Goal: Task Accomplishment & Management: Manage account settings

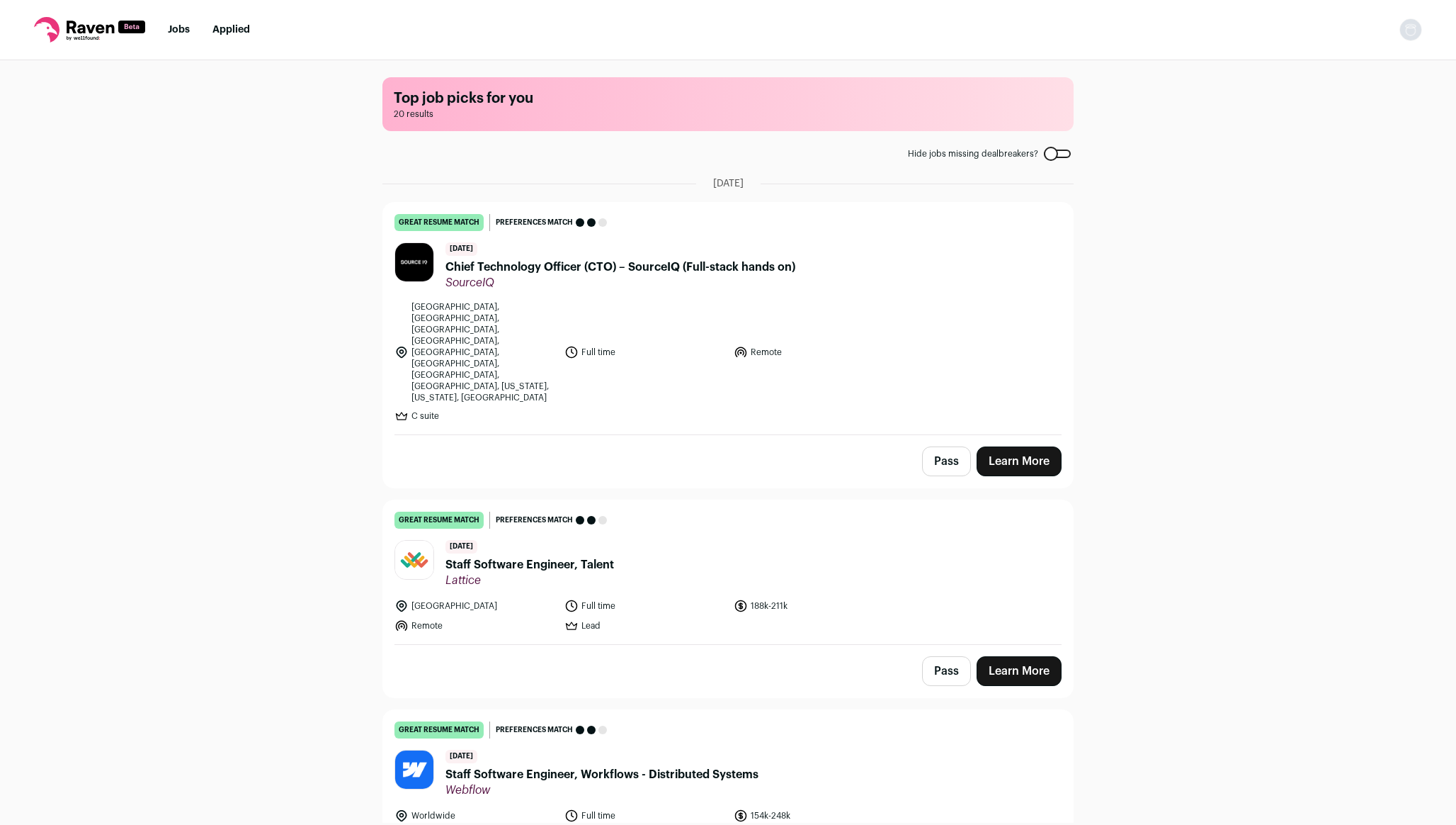
click at [396, 234] on link "great resume match You meet the must-have requirements, the nice-to-have requir…" at bounding box center [728, 318] width 690 height 232
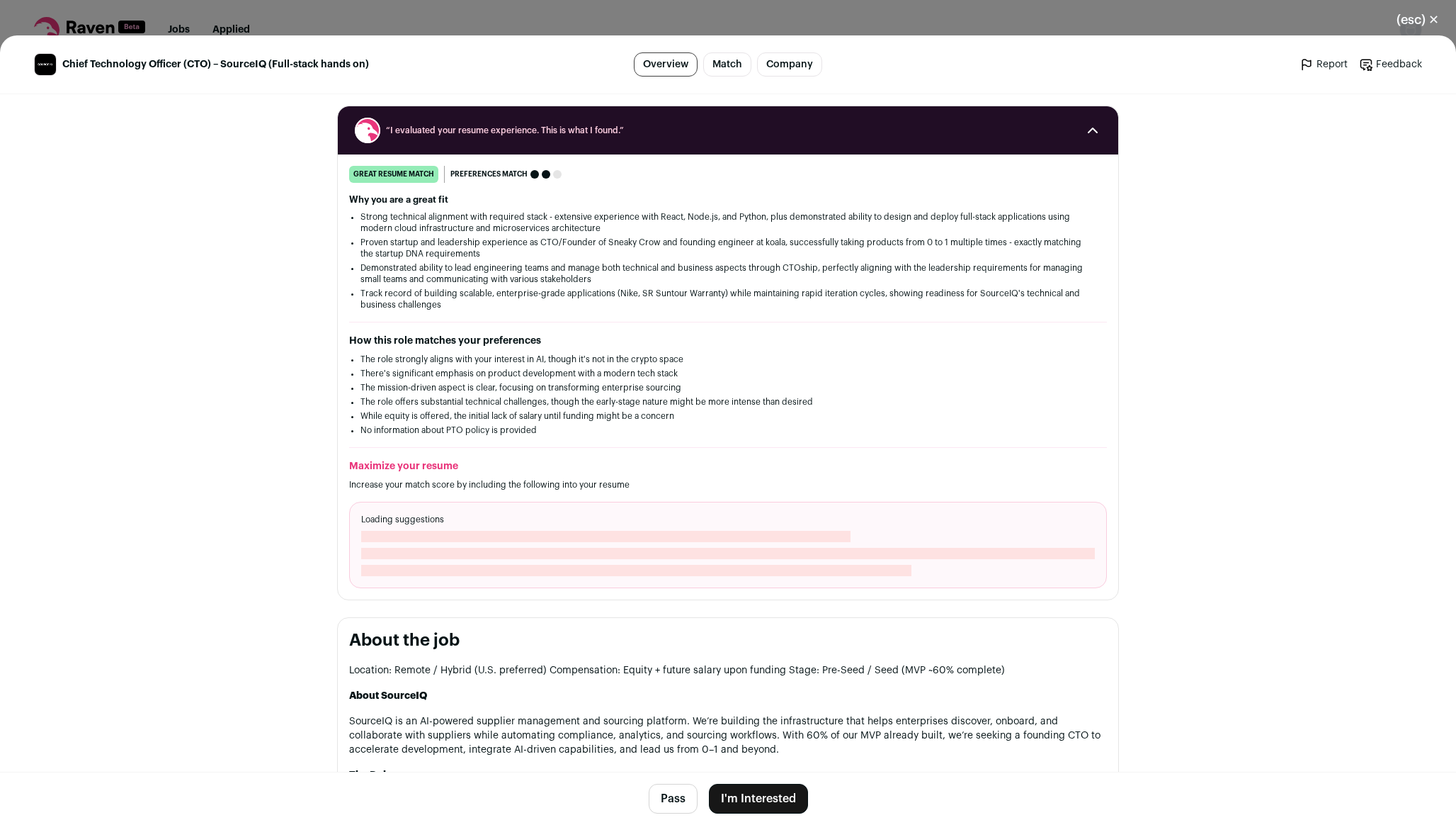
scroll to position [245, 0]
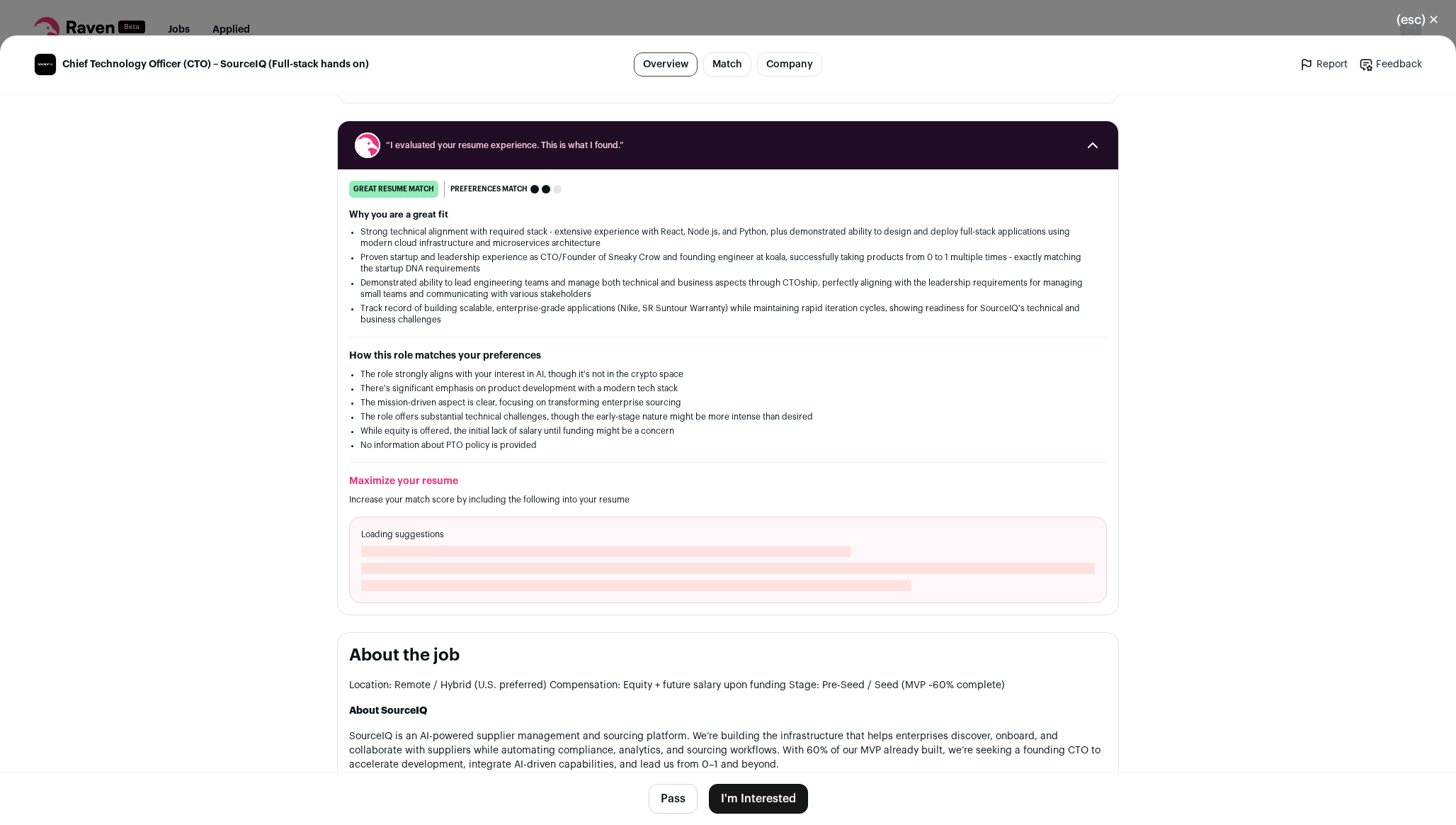
click at [735, 62] on link "Match" at bounding box center [727, 65] width 48 height 24
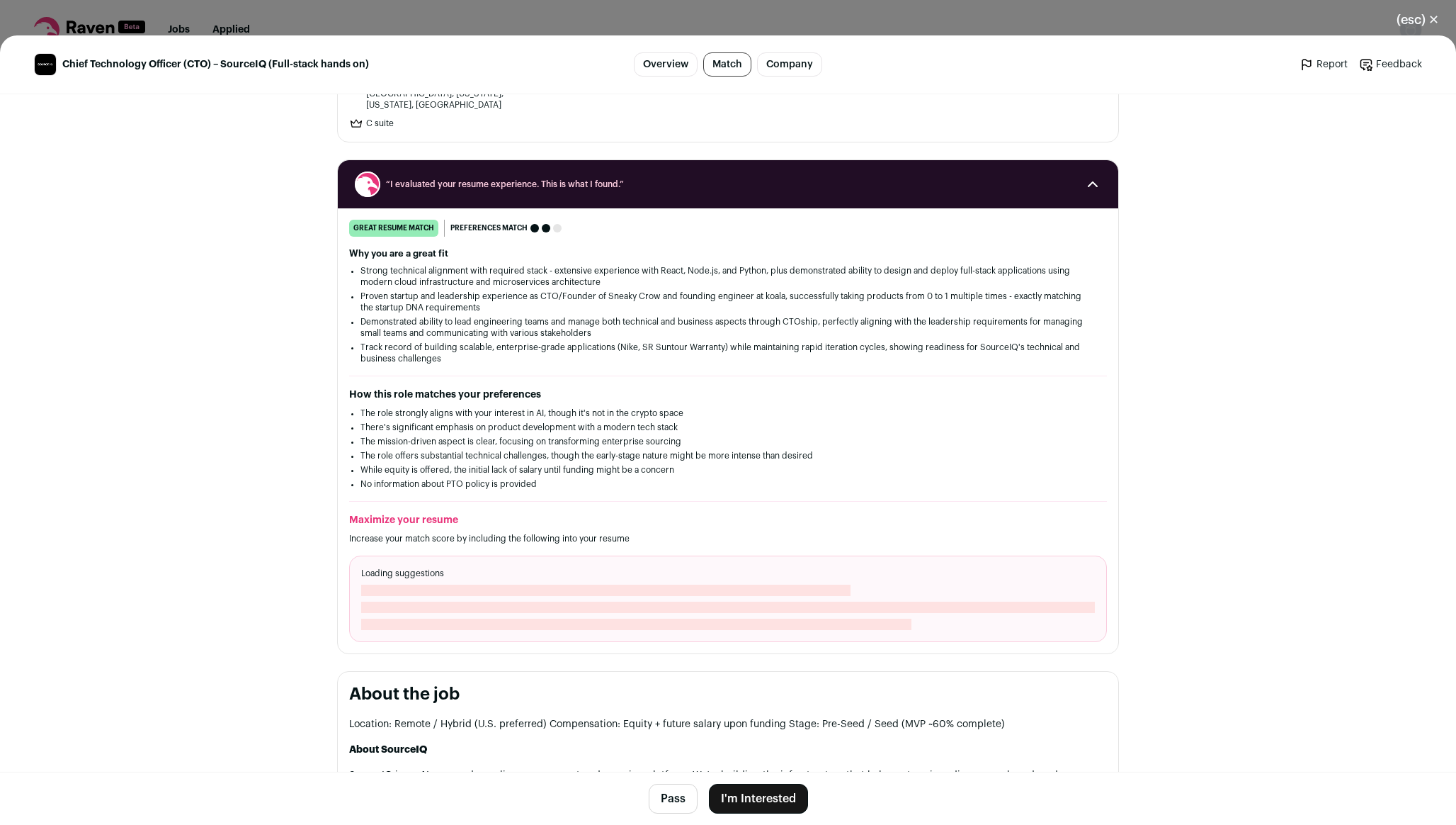
click at [780, 64] on link "Company" at bounding box center [790, 65] width 66 height 24
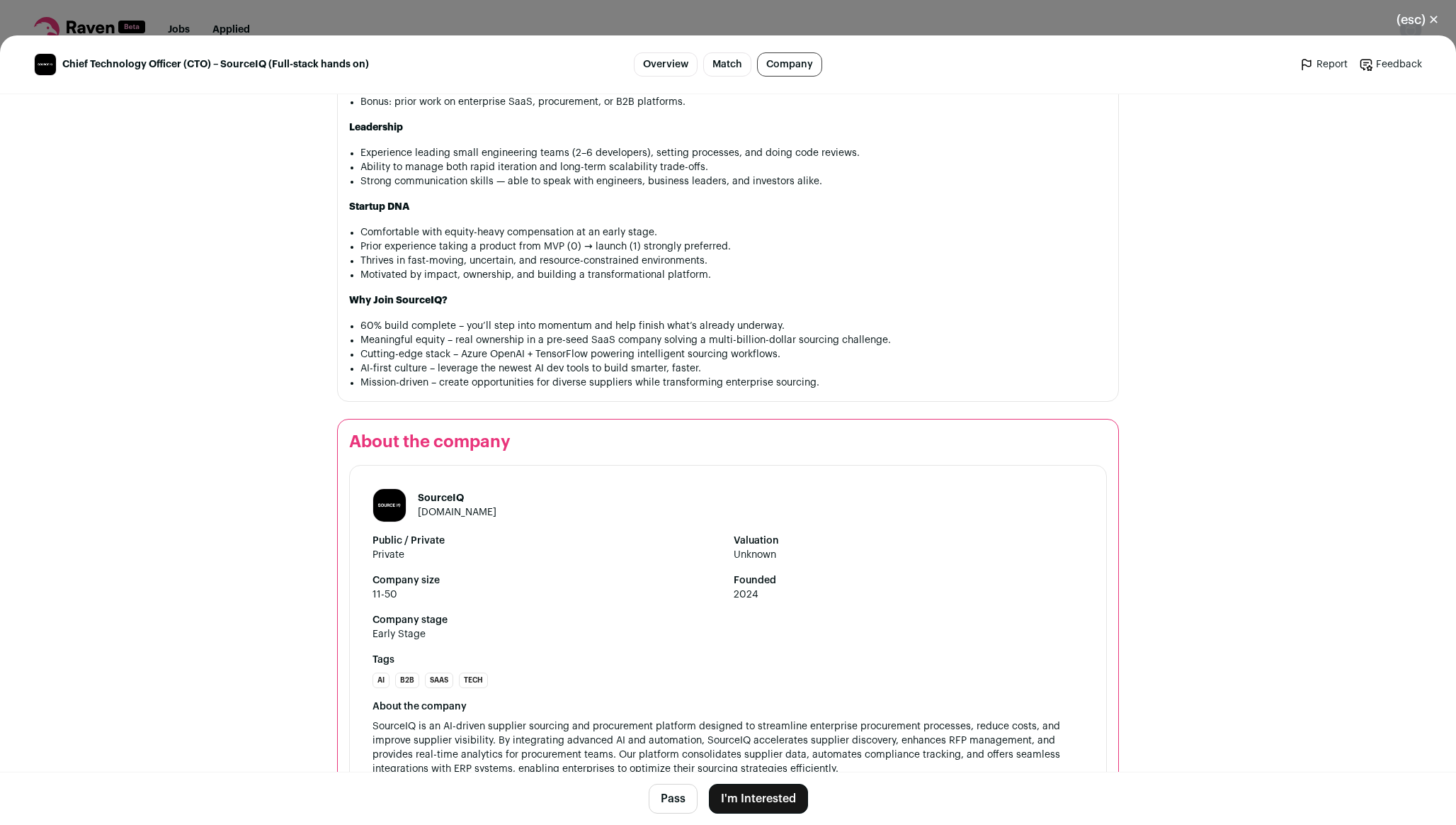
click at [719, 68] on link "Match" at bounding box center [727, 65] width 48 height 24
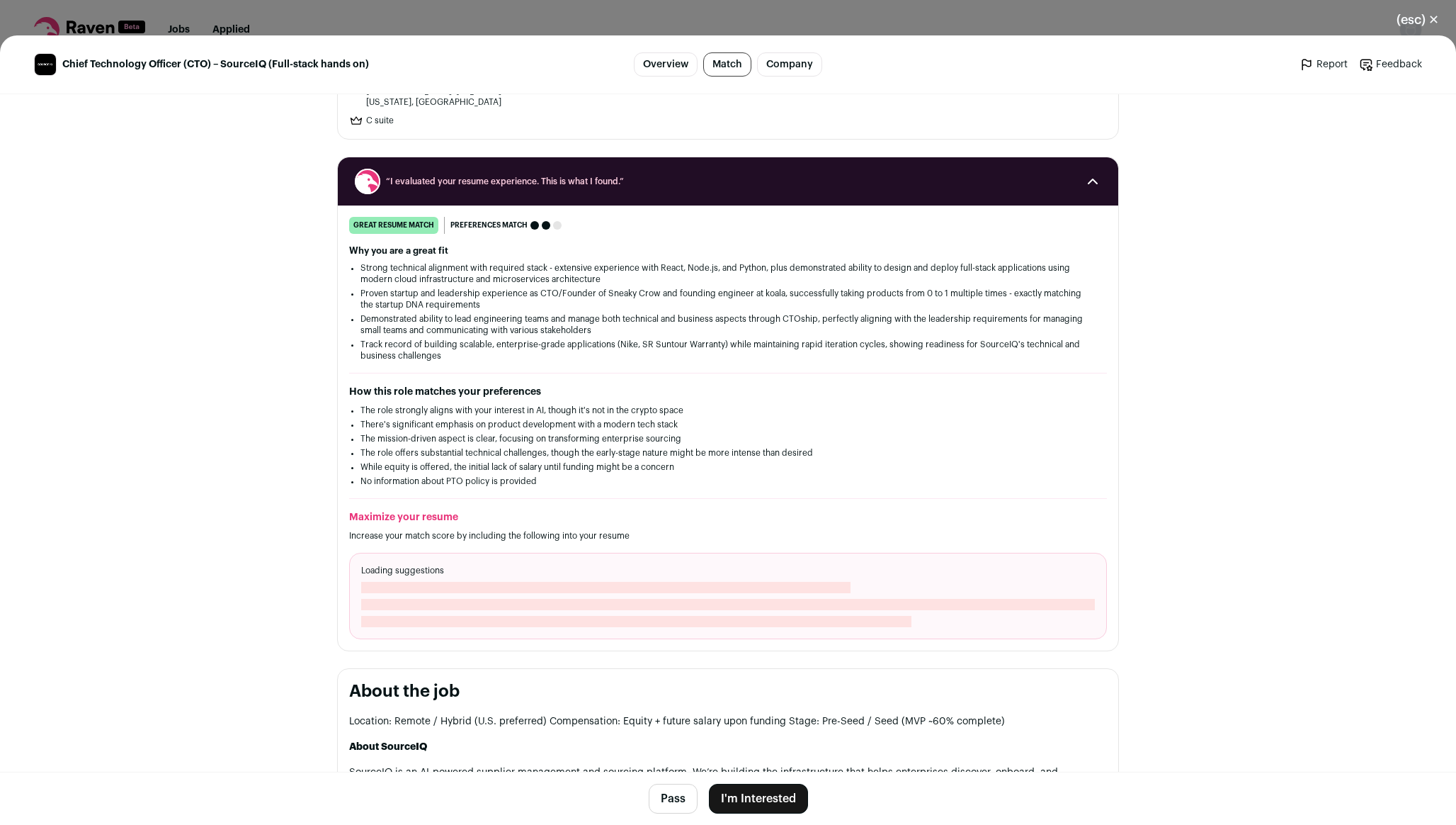
scroll to position [205, 0]
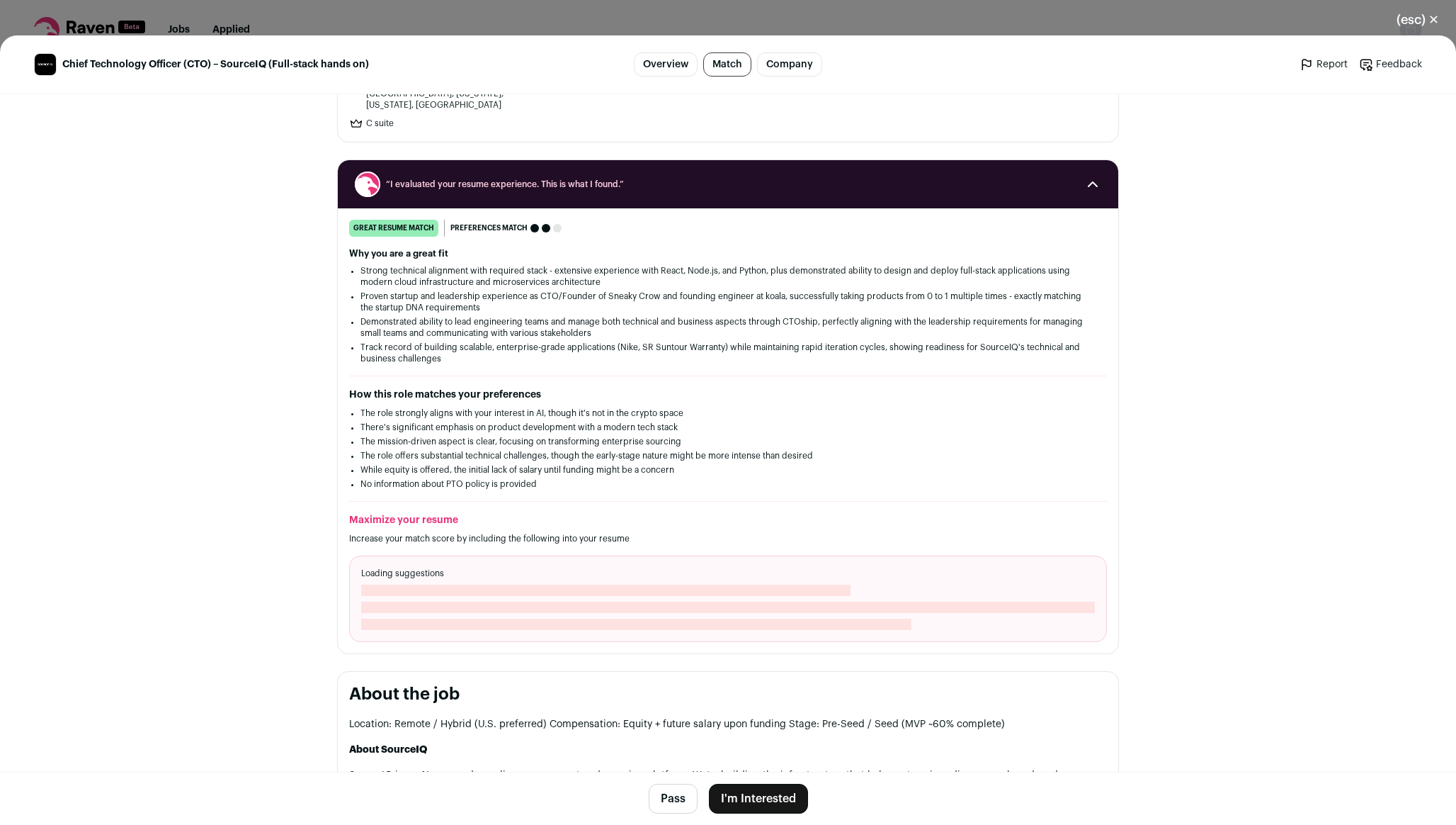
click at [1097, 182] on icon "Close modal via background" at bounding box center [1093, 184] width 9 height 4
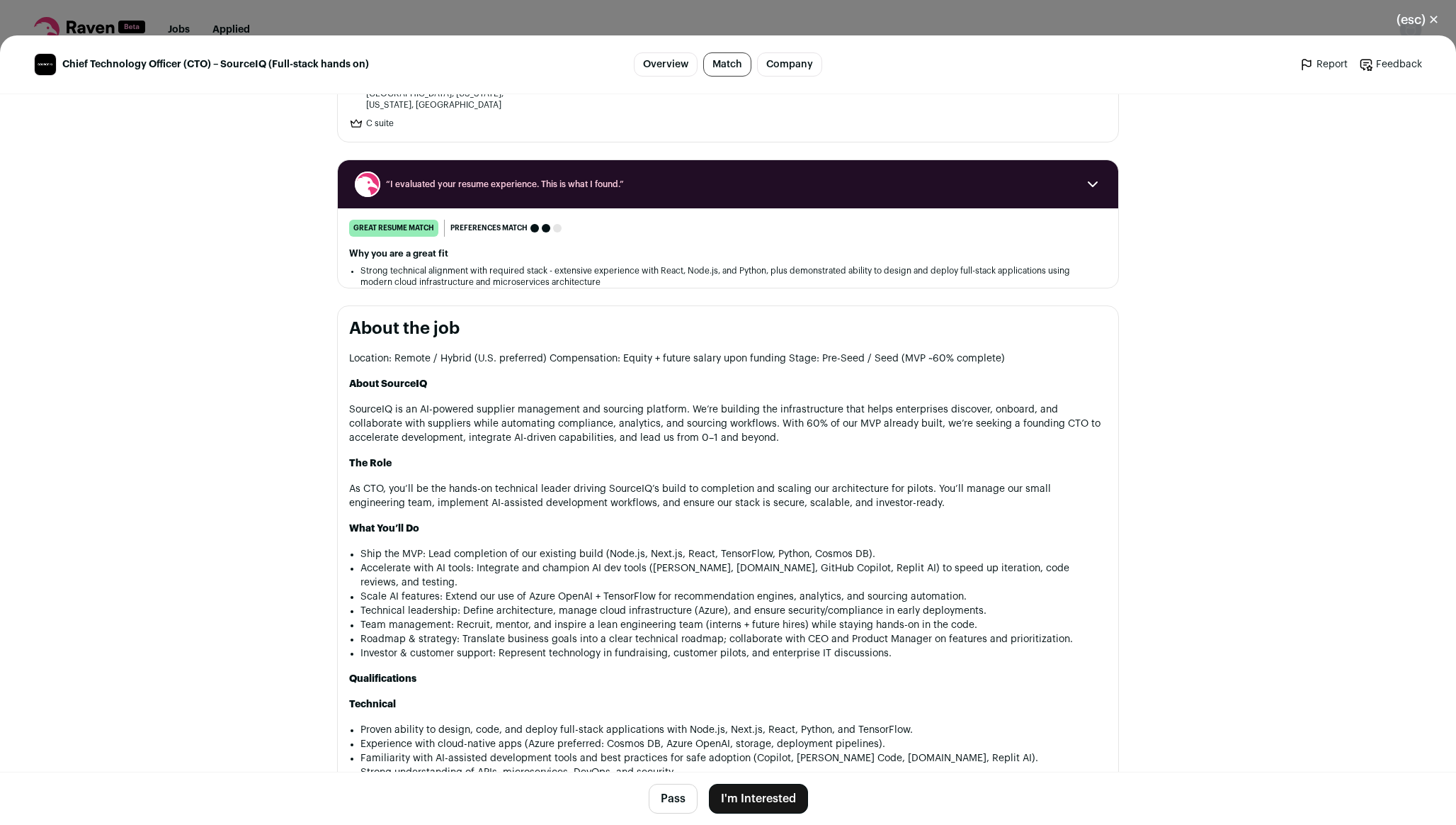
click at [1097, 176] on icon "Close modal via background" at bounding box center [1093, 184] width 17 height 17
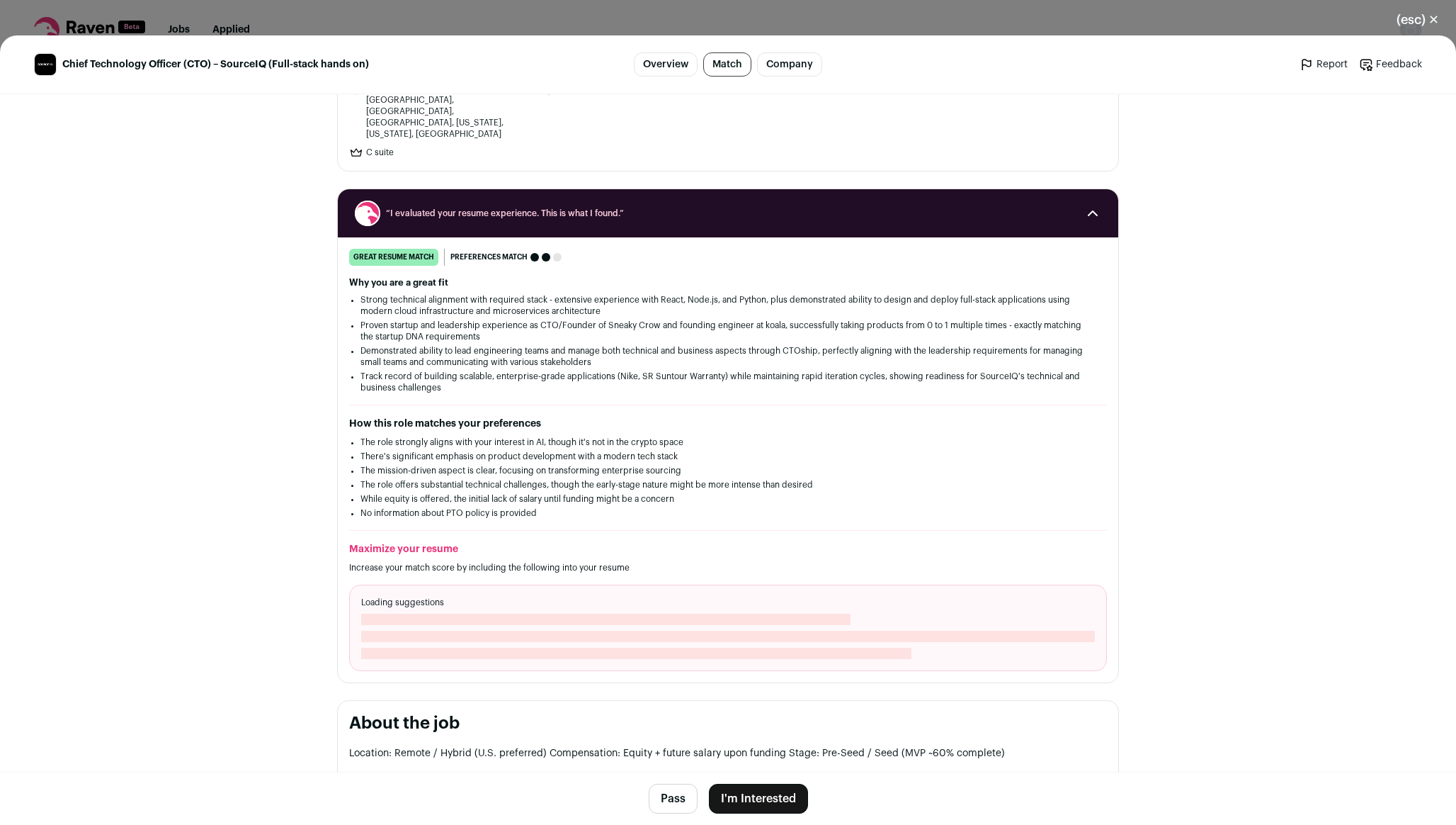
scroll to position [175, 0]
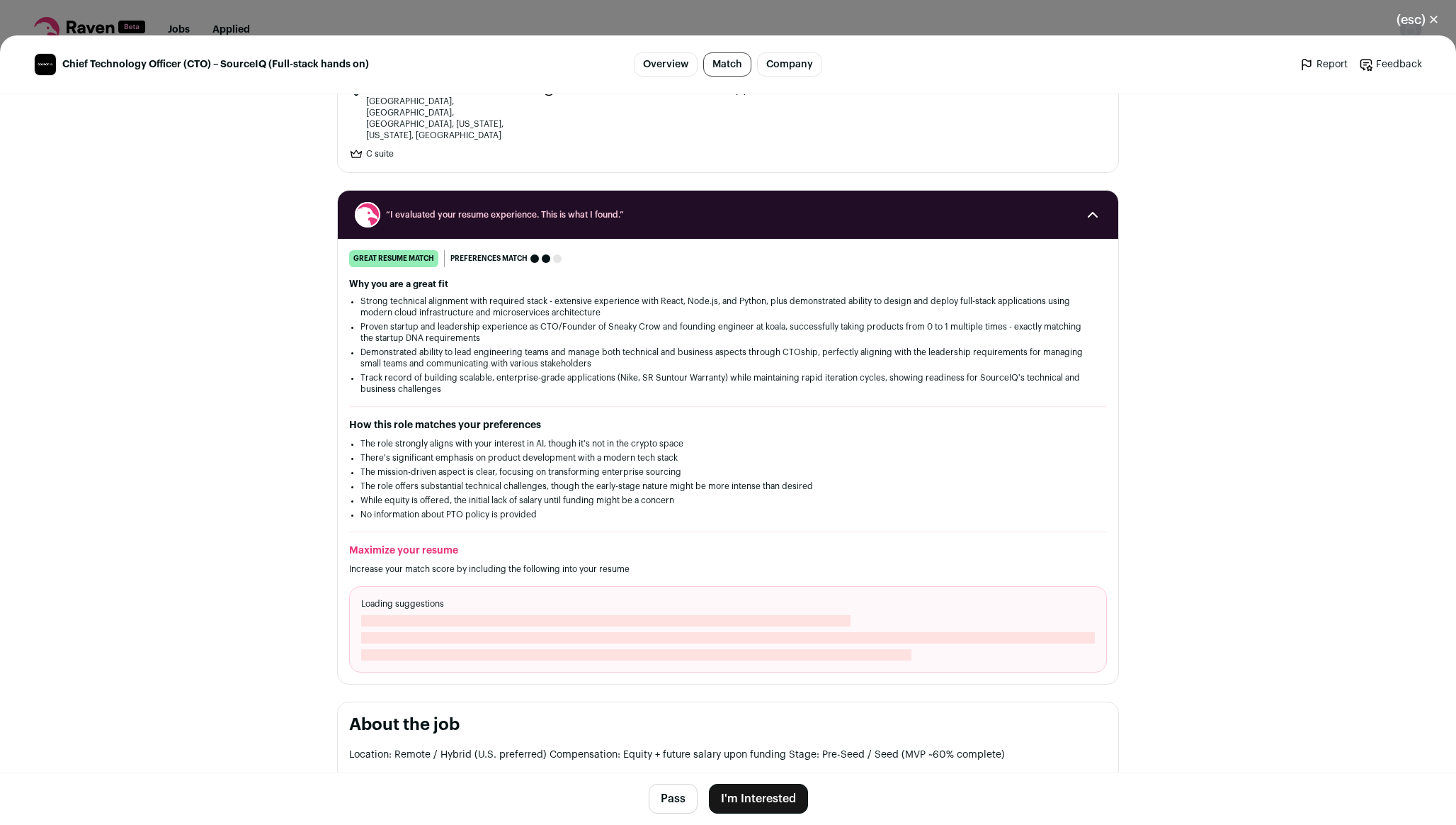
click at [559, 615] on span "Close modal via background" at bounding box center [606, 620] width 489 height 11
click at [668, 69] on link "Overview" at bounding box center [666, 65] width 64 height 24
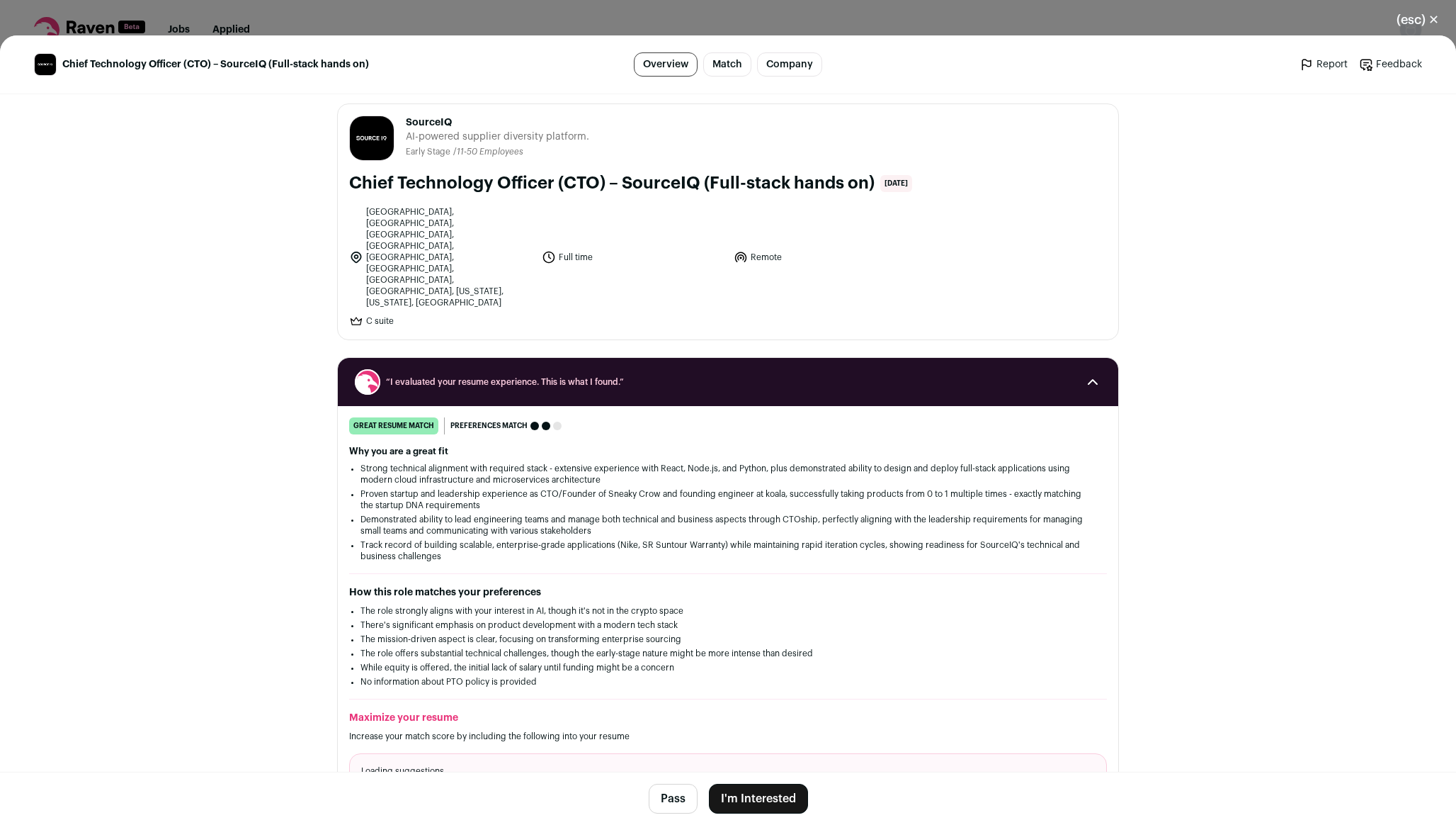
scroll to position [8, 0]
click at [728, 20] on div "(esc) ✕ Chief Technology Officer (CTO) – SourceIQ (Full-stack hands on) Overvie…" at bounding box center [728, 412] width 1456 height 825
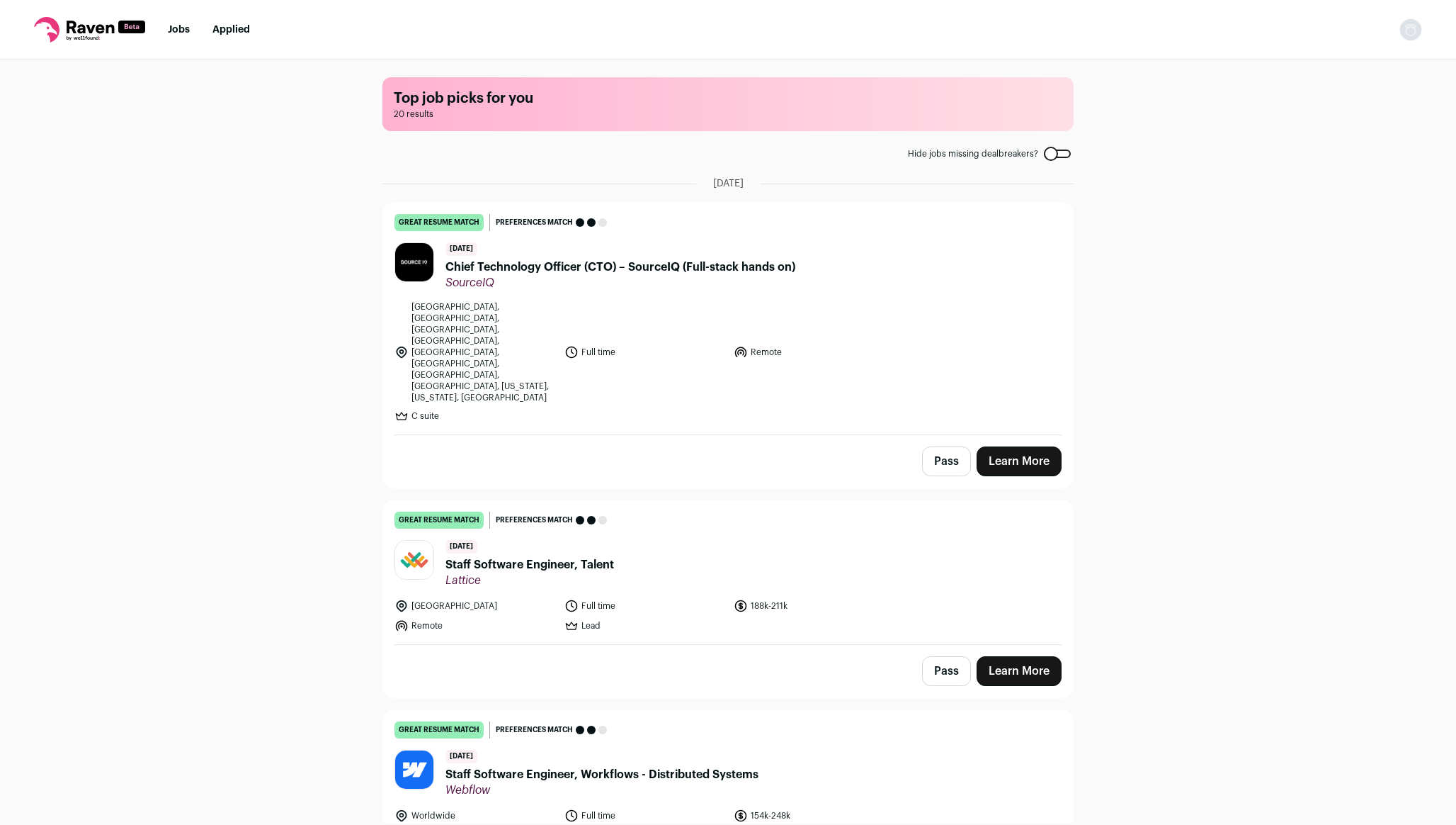
click at [635, 512] on div "great resume match You meet the must-have requirements, the nice-to-have requir…" at bounding box center [728, 520] width 667 height 17
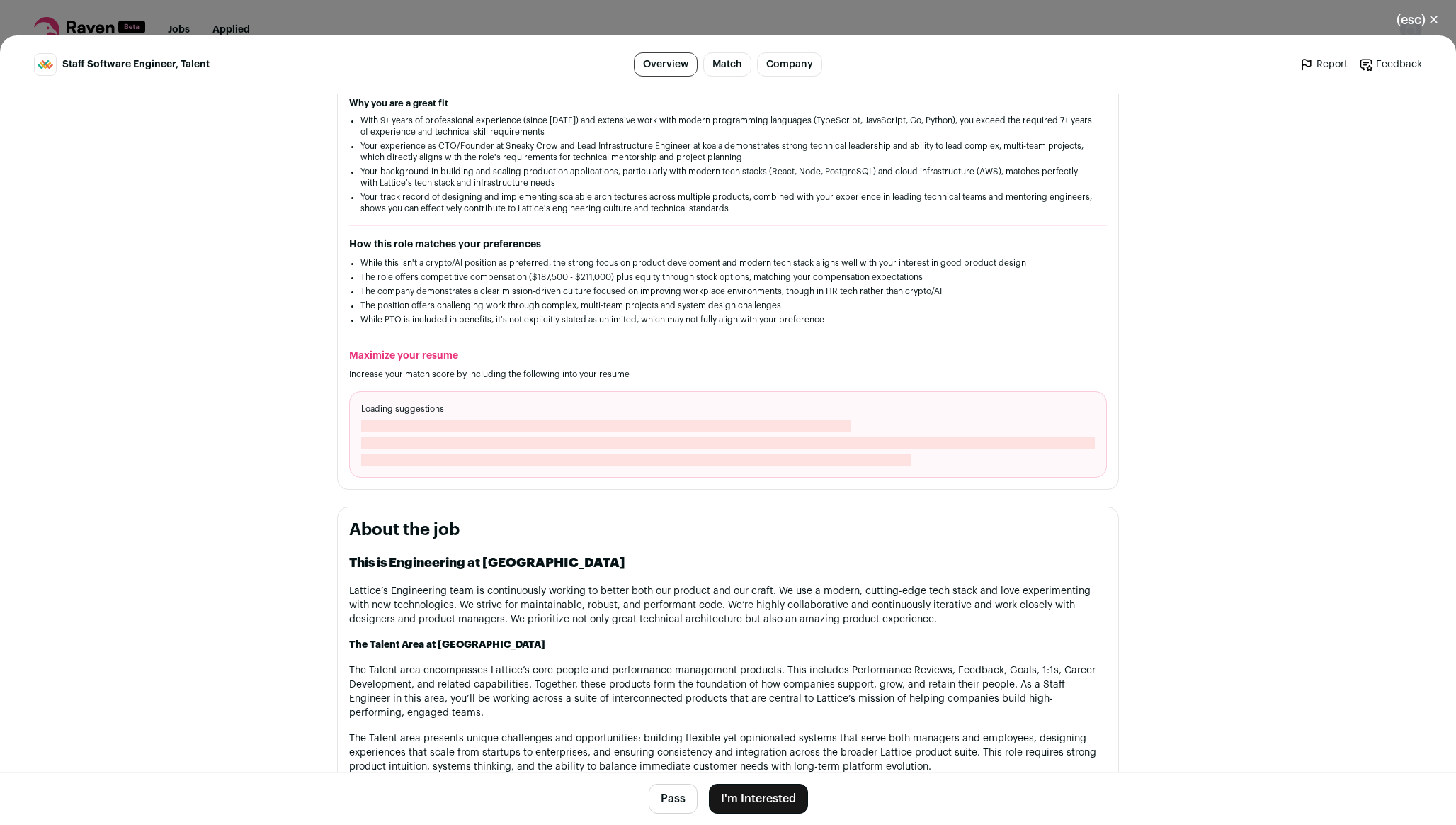
scroll to position [262, 0]
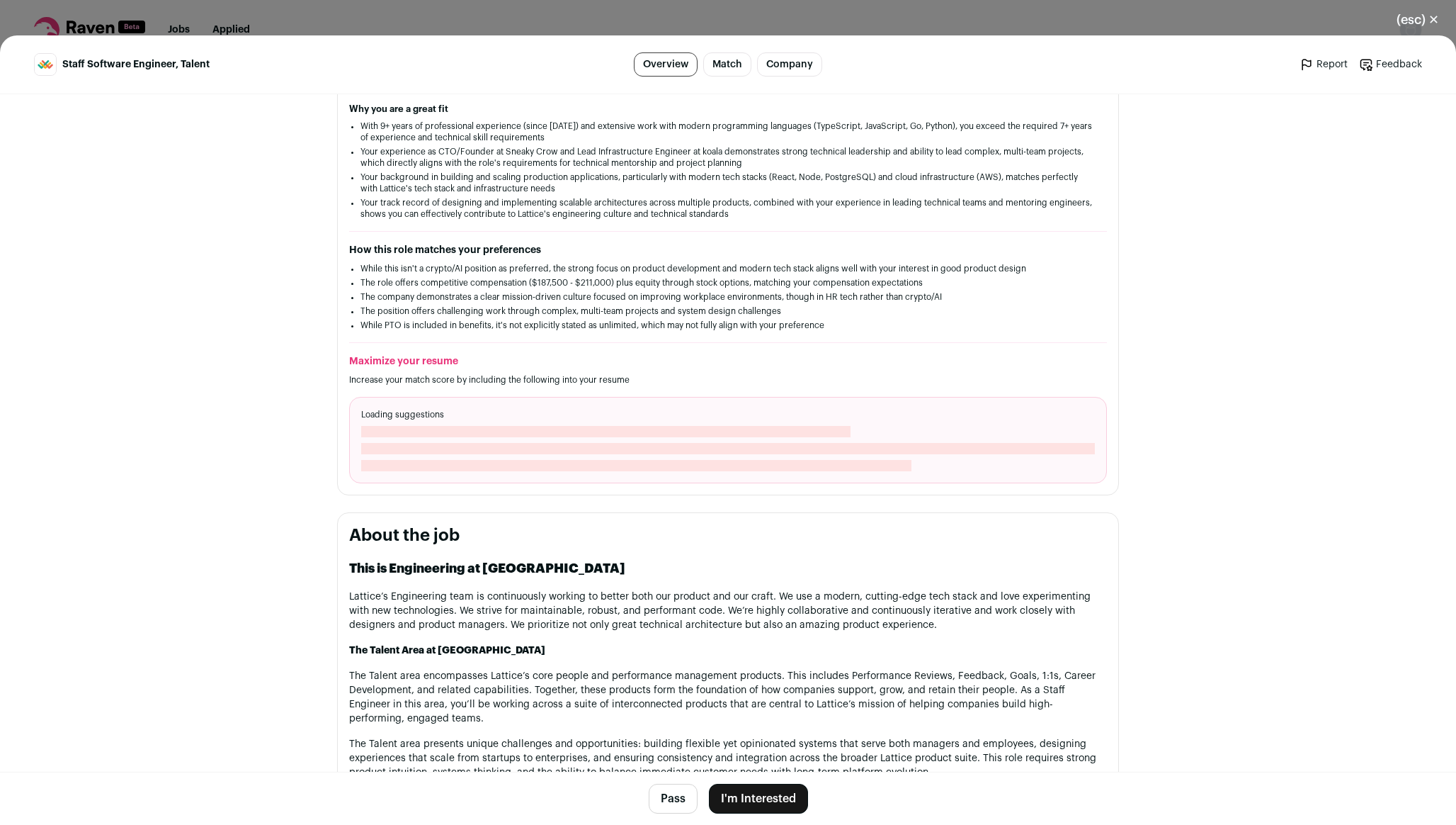
click at [635, 466] on span "Close modal via background" at bounding box center [637, 465] width 550 height 11
click at [680, 15] on div "(esc) ✕ Staff Software Engineer, Talent Overview Match Company Report Feedback …" at bounding box center [728, 412] width 1456 height 825
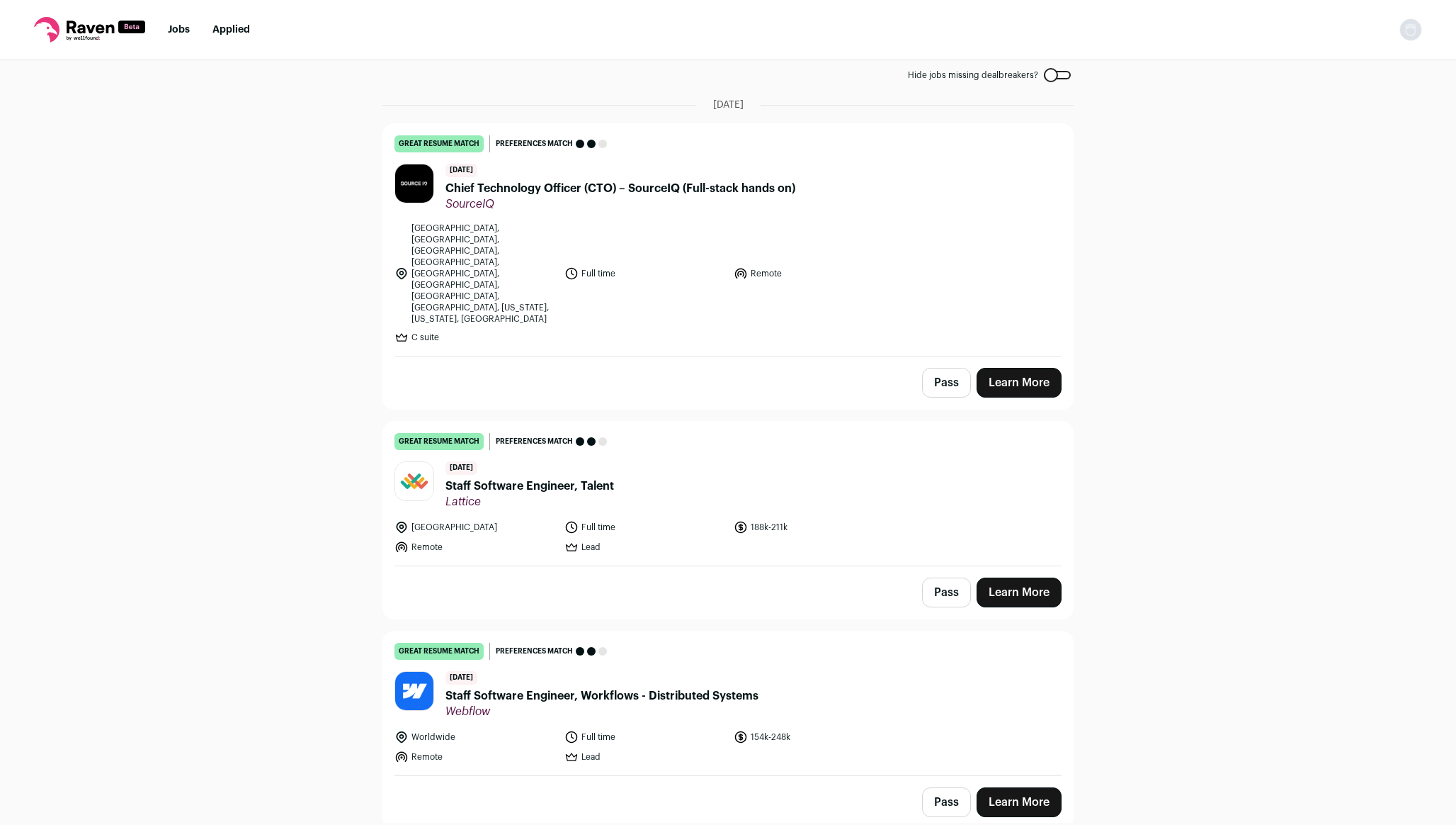
scroll to position [0, 0]
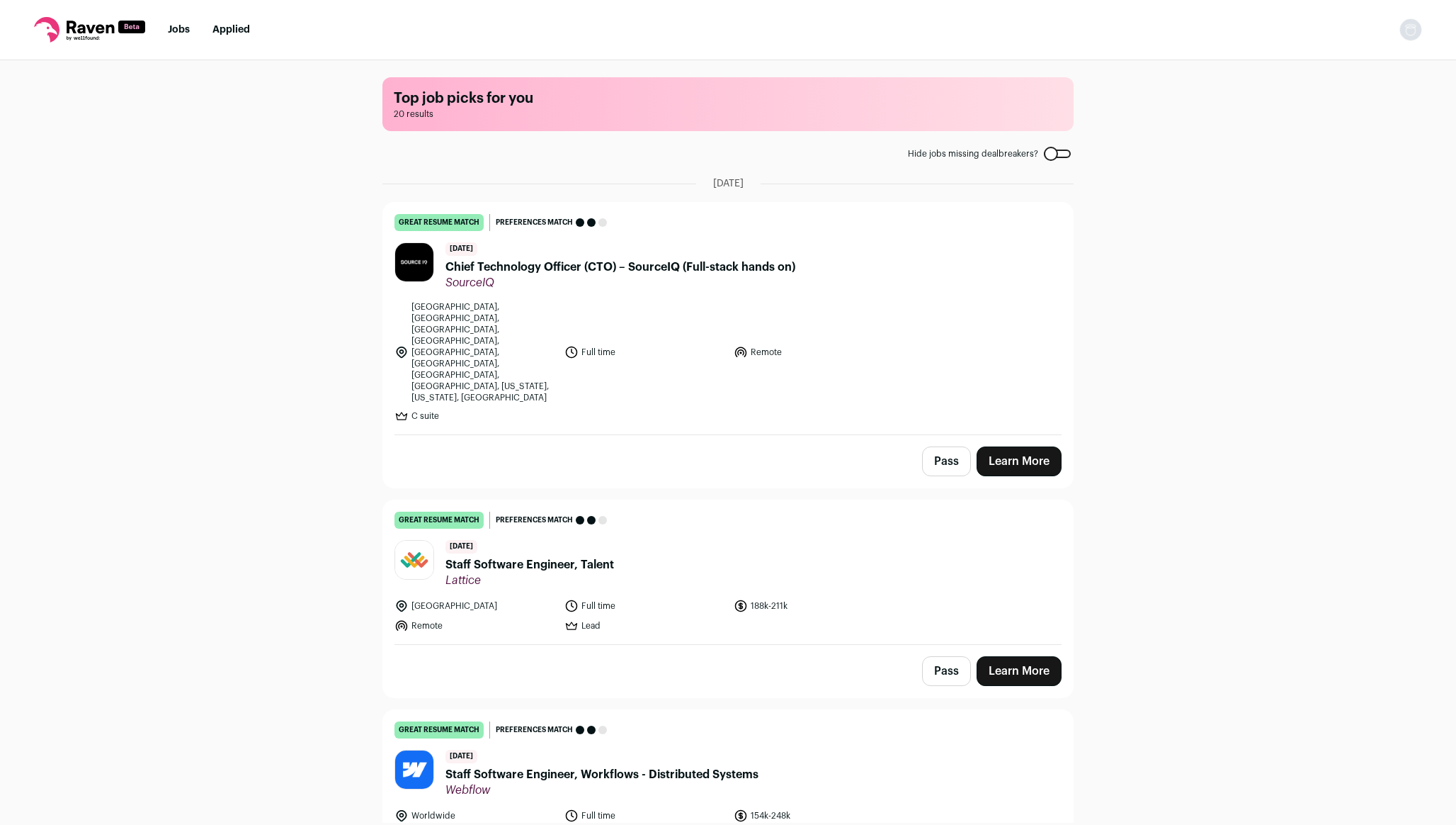
click at [841, 231] on div "great resume match You meet the must-have requirements, the nice-to-have requir…" at bounding box center [728, 222] width 667 height 17
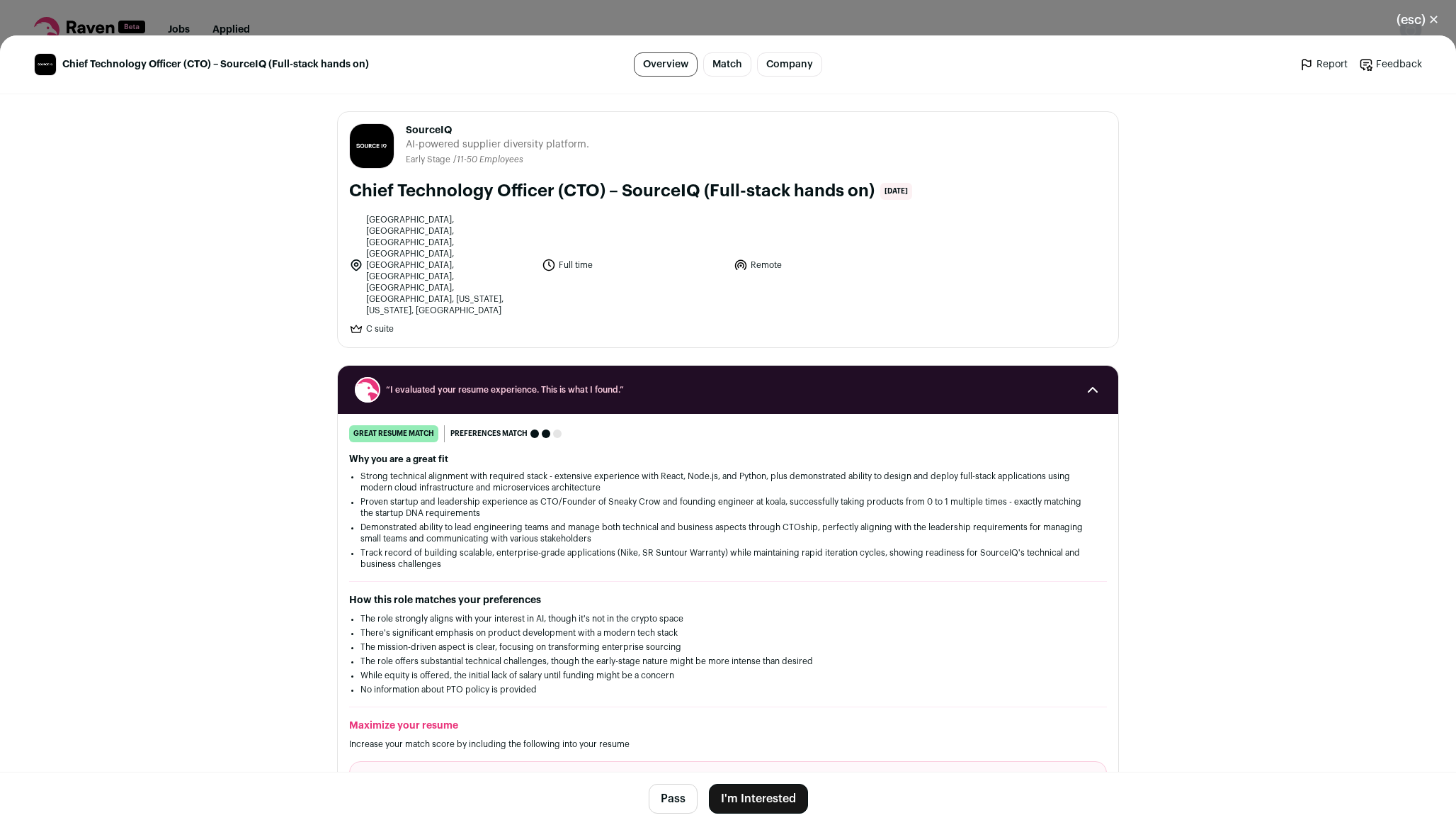
click at [811, 24] on div "(esc) ✕ Chief Technology Officer (CTO) – SourceIQ (Full-stack hands on) Overvie…" at bounding box center [728, 412] width 1456 height 825
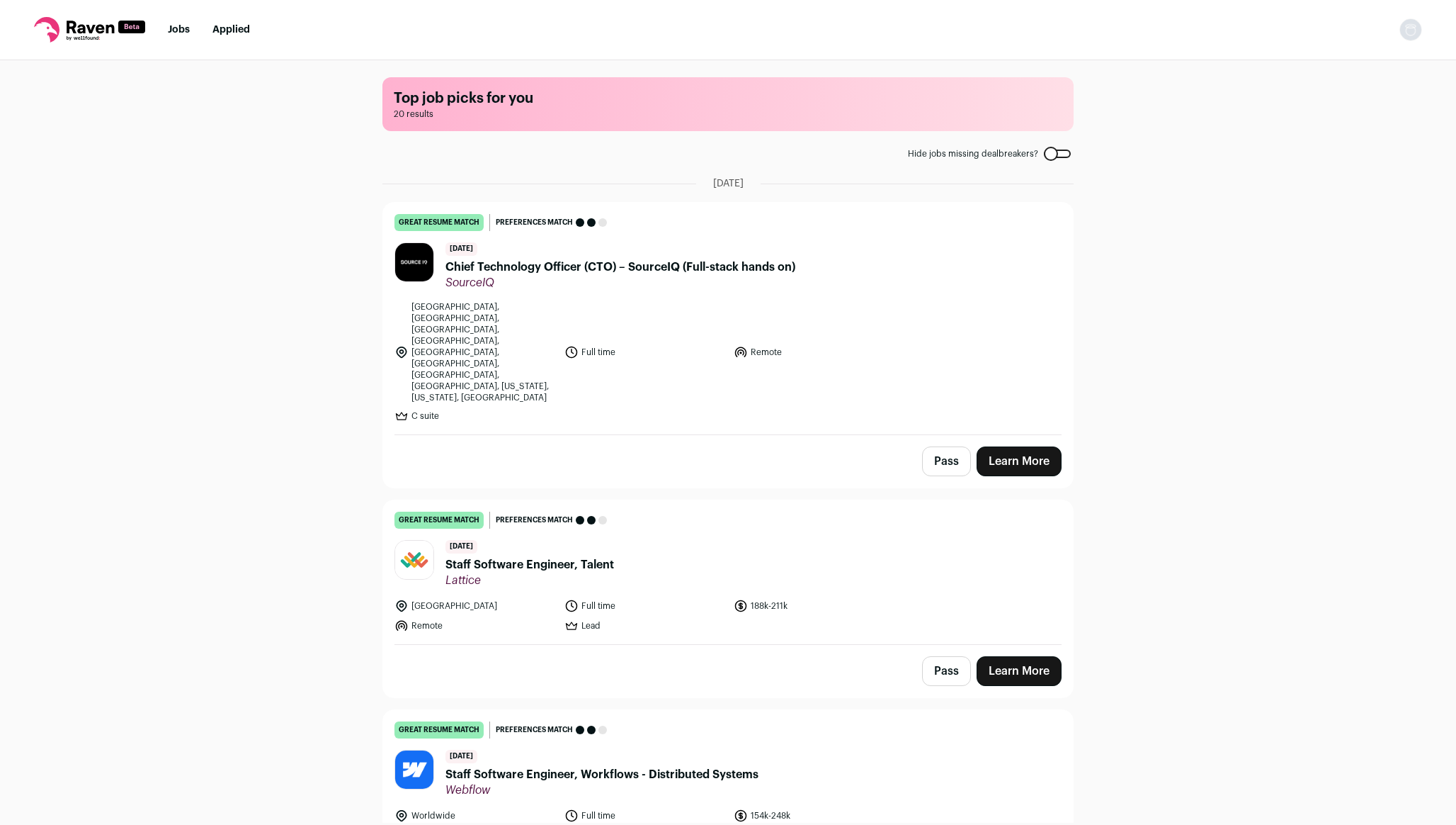
click at [644, 512] on div "great resume match You meet the must-have requirements, the nice-to-have requir…" at bounding box center [728, 520] width 667 height 17
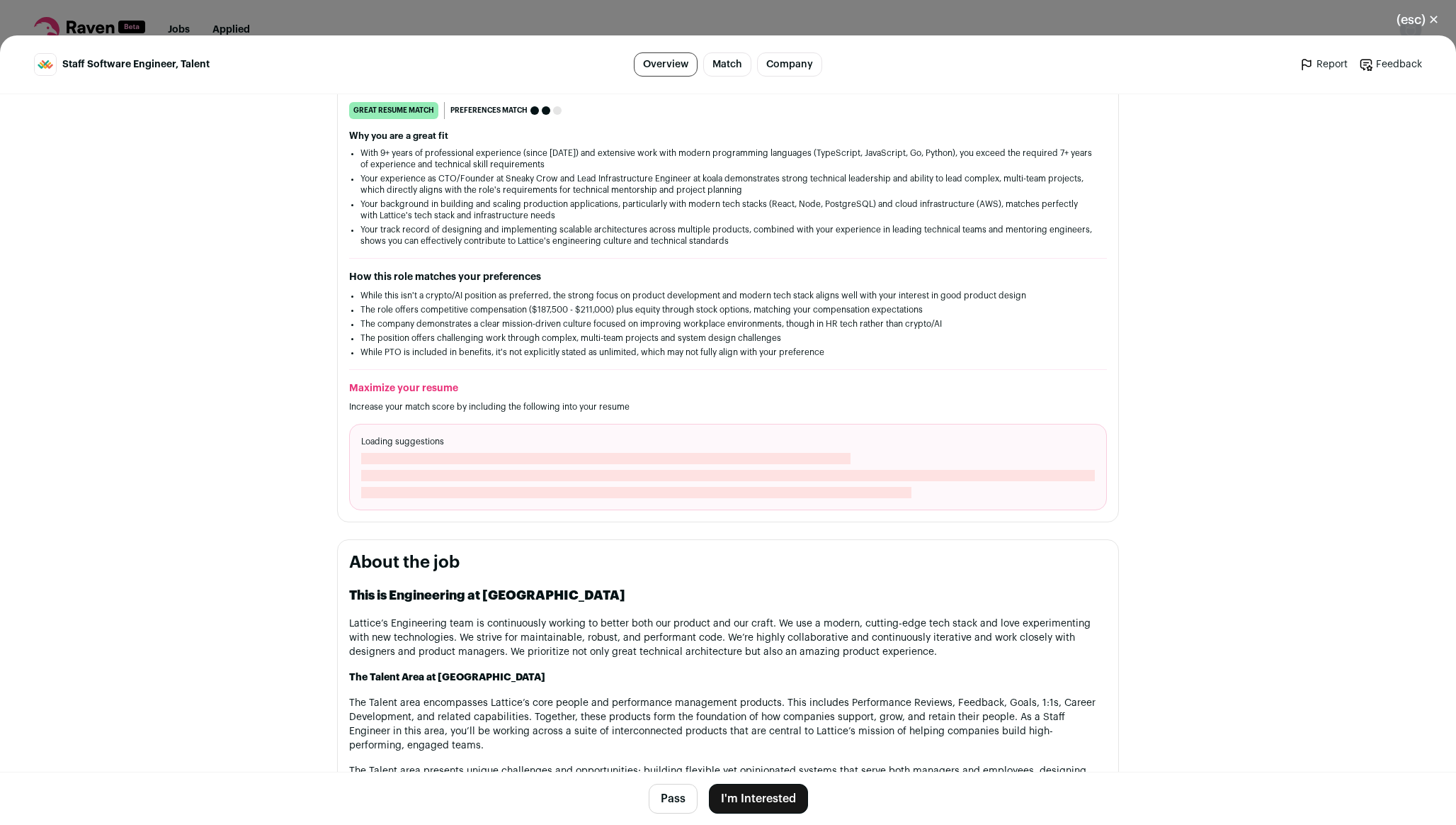
scroll to position [241, 0]
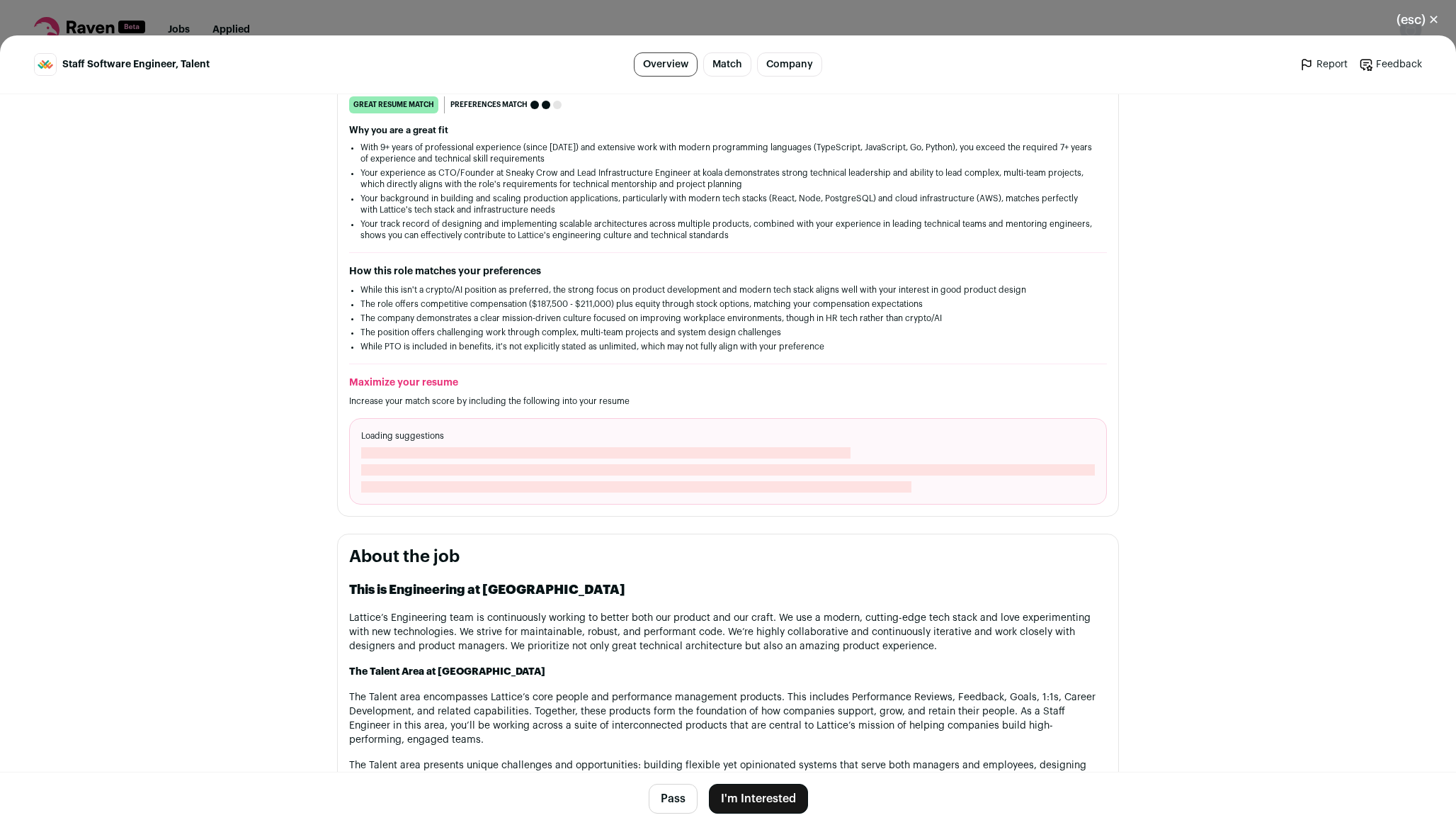
click at [838, 36] on header "Staff Software Engineer, Talent Overview Match Company Report Feedback Report F…" at bounding box center [728, 65] width 1456 height 59
click at [838, 31] on div "(esc) ✕ Staff Software Engineer, Talent Overview Match Company Report Feedback …" at bounding box center [728, 412] width 1456 height 825
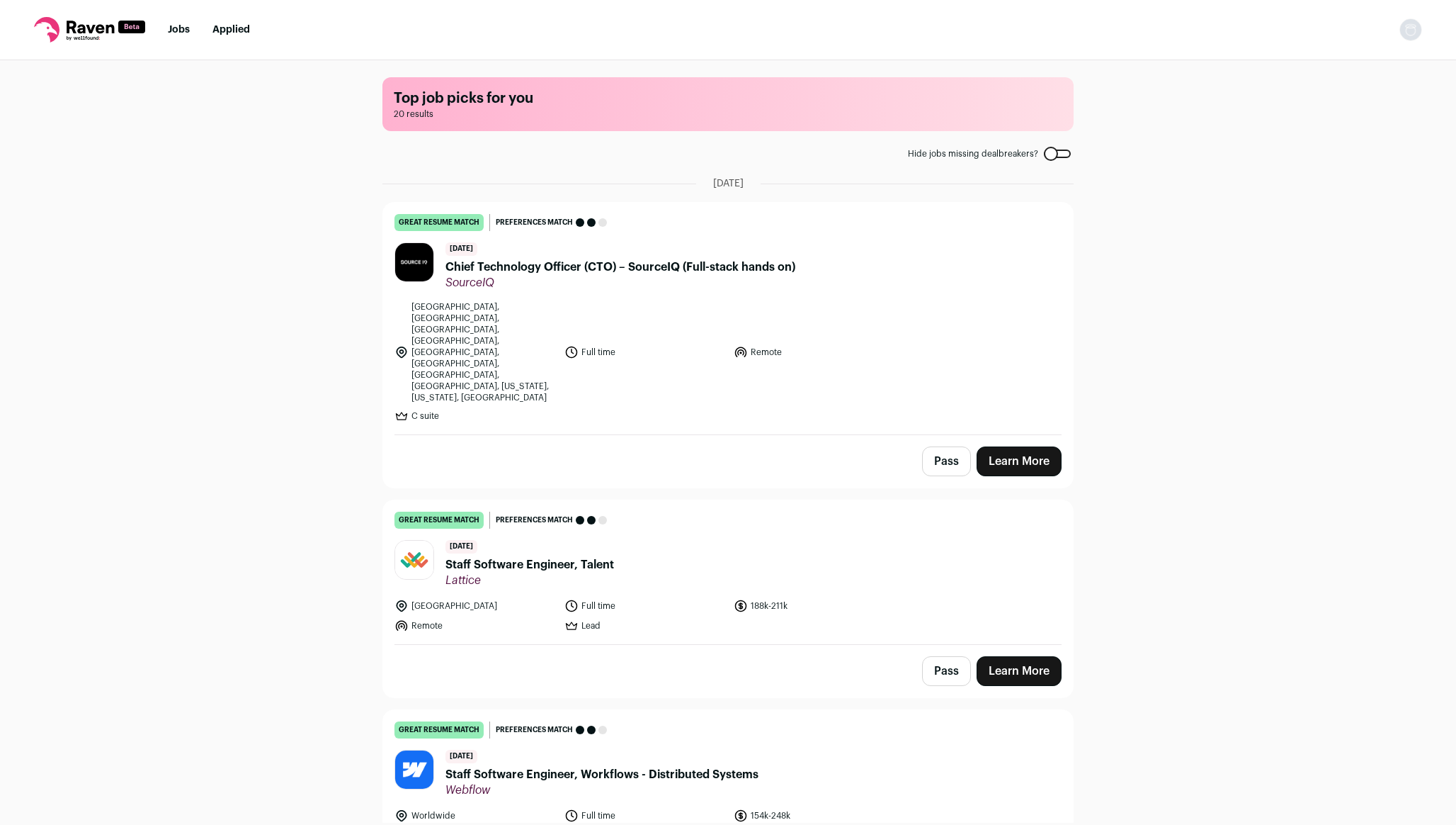
click at [1404, 34] on img "Open dropdown" at bounding box center [1411, 30] width 23 height 23
click at [1321, 71] on link "Settings" at bounding box center [1342, 66] width 156 height 34
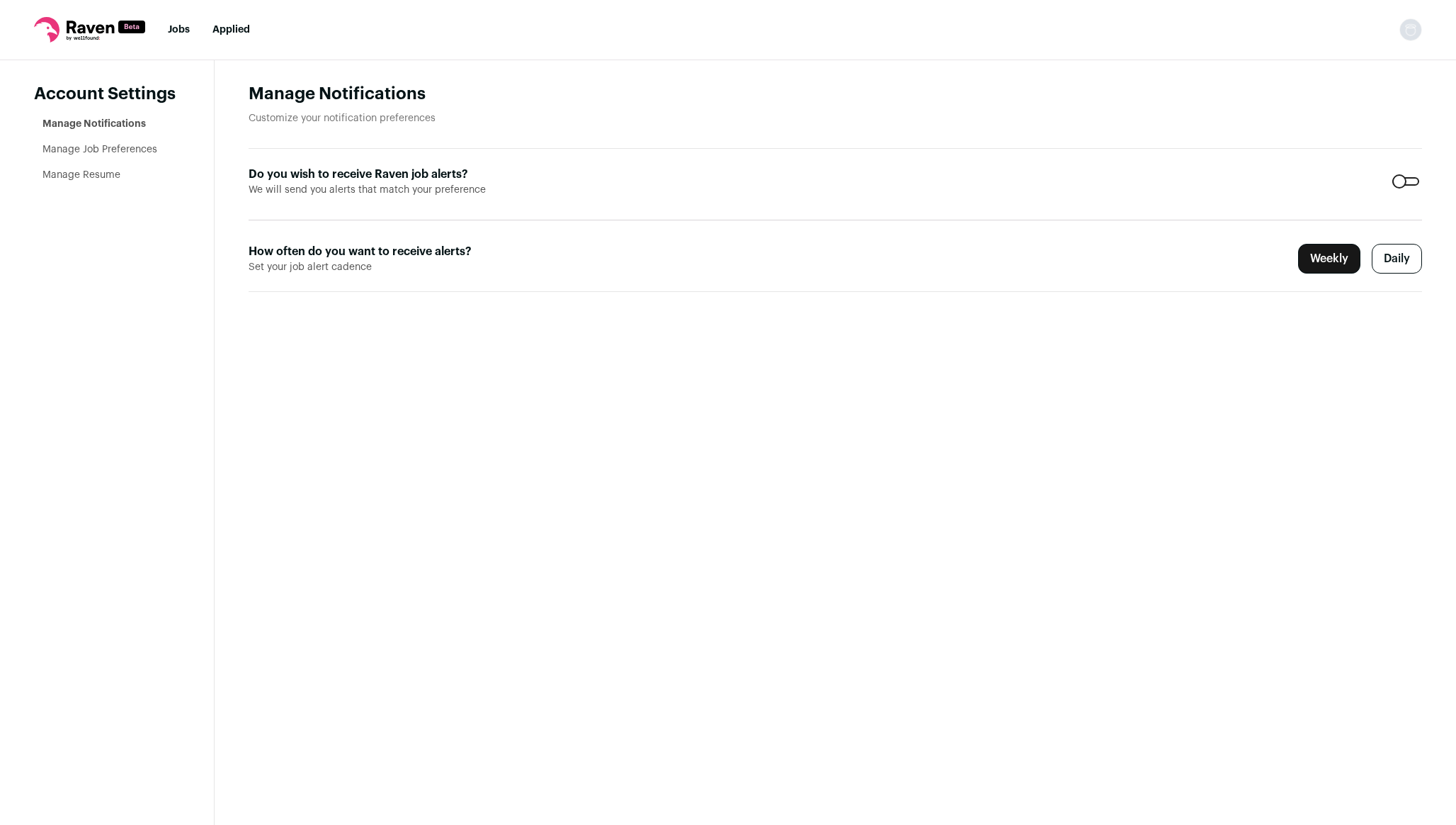
click at [107, 175] on link "Manage Resume" at bounding box center [81, 175] width 78 height 10
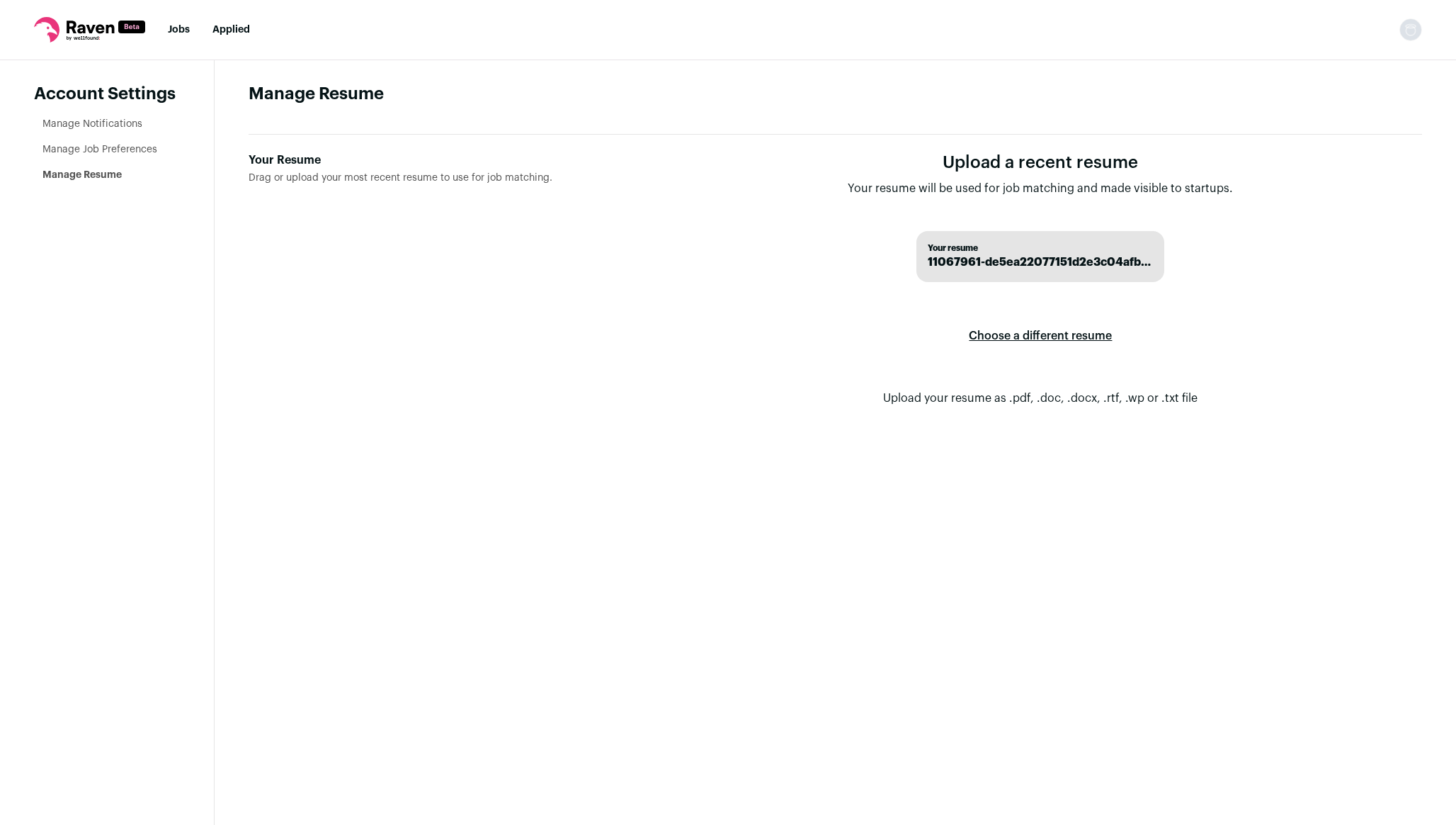
click at [113, 158] on ul "Manage Notifications Manage Job Preferences Manage Resume" at bounding box center [111, 149] width 137 height 66
click at [117, 122] on link "Manage Notifications" at bounding box center [93, 123] width 100 height 10
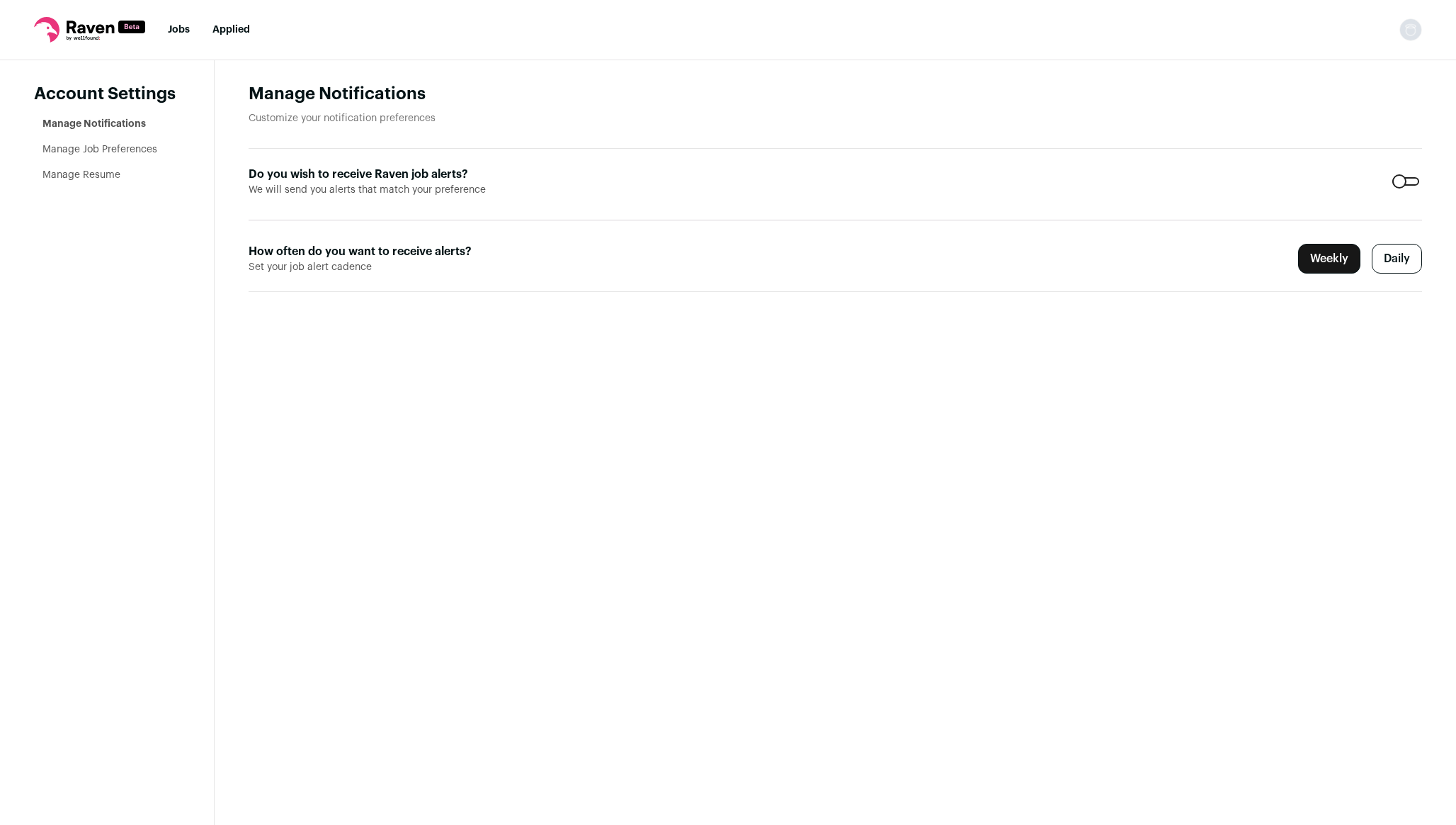
click at [108, 31] on icon at bounding box center [90, 27] width 47 height 13
click at [171, 29] on link "Jobs" at bounding box center [178, 29] width 22 height 10
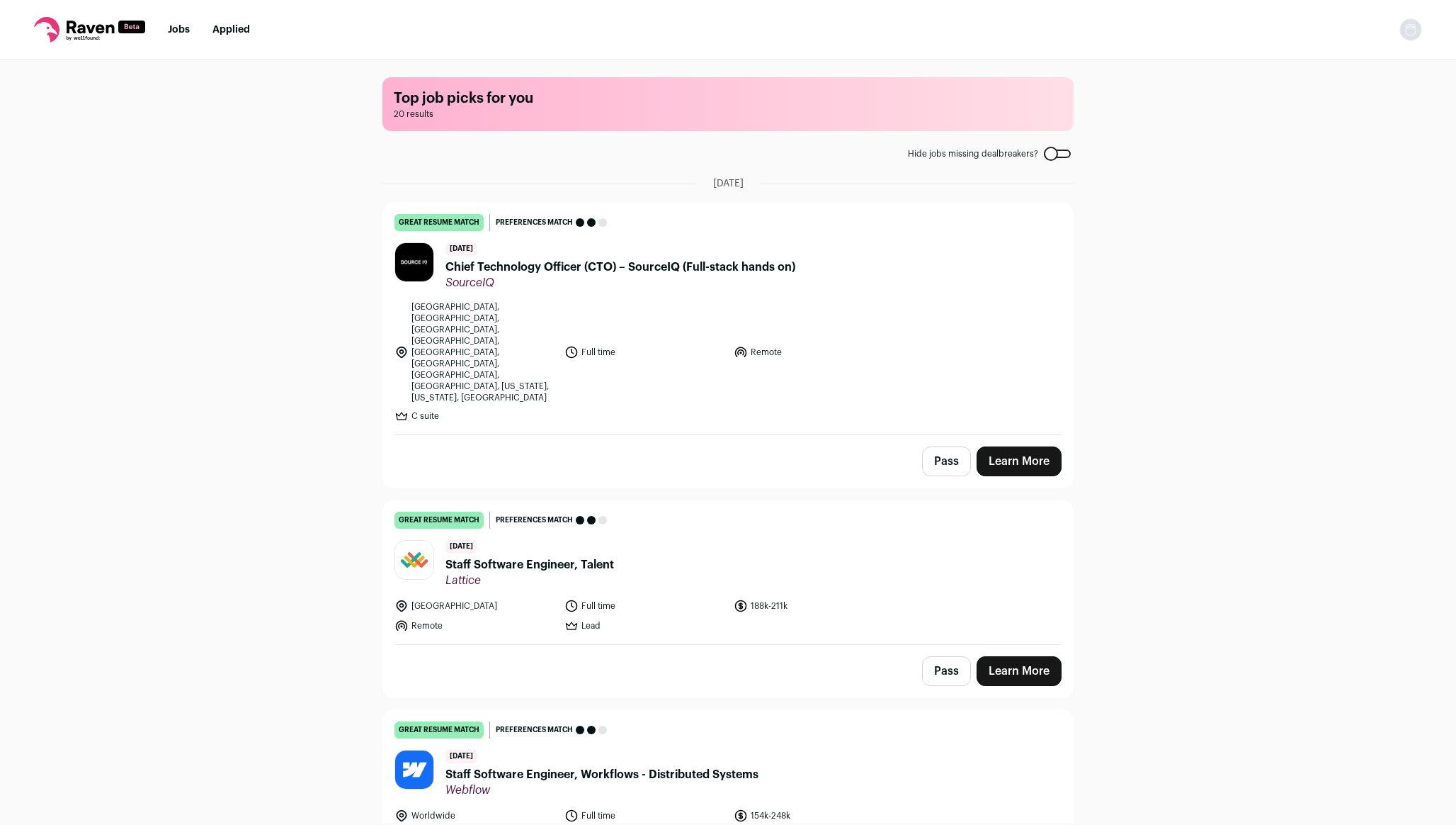
click at [228, 30] on link "Applied" at bounding box center [231, 29] width 38 height 10
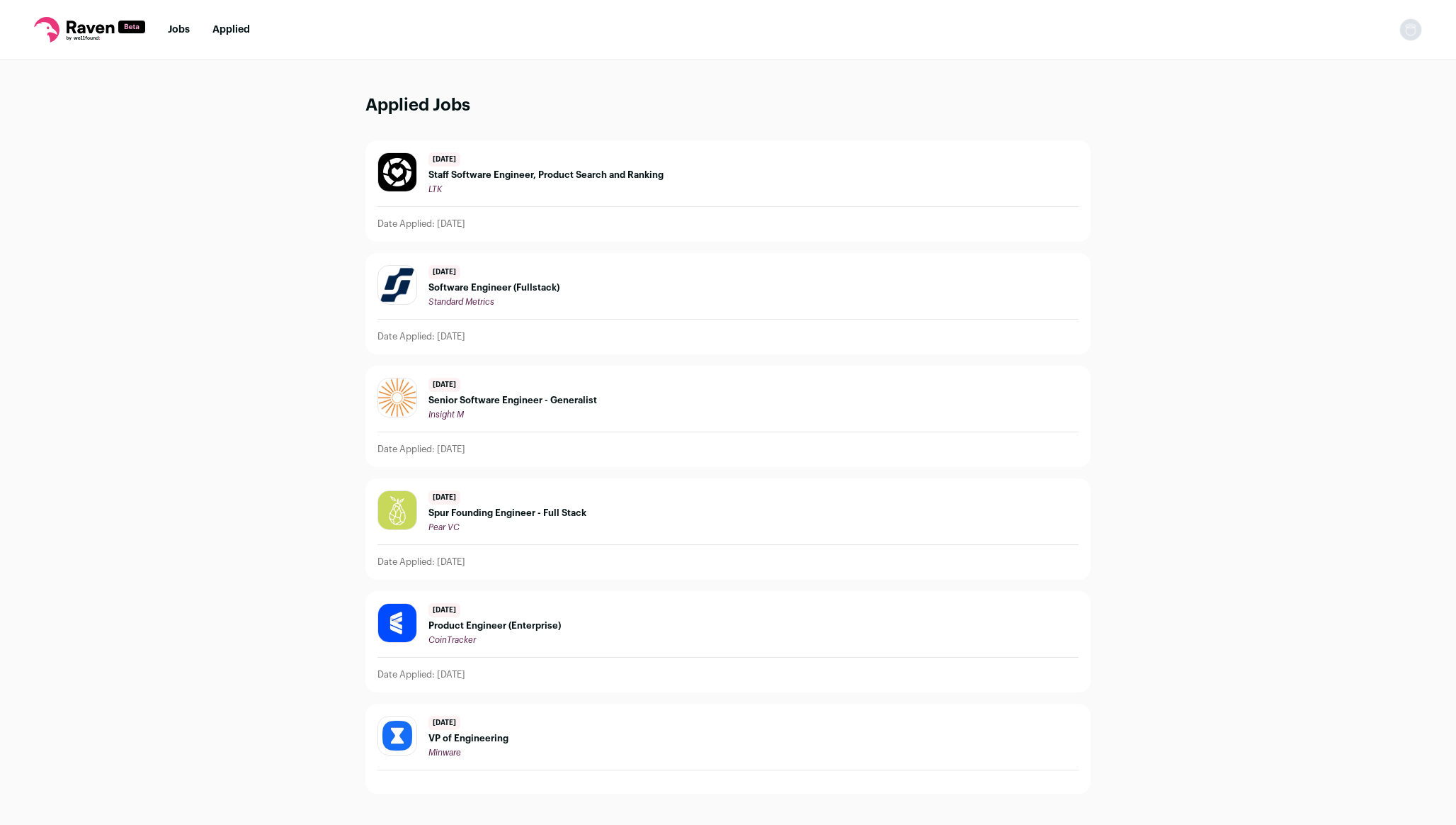
click at [189, 27] on link "Jobs" at bounding box center [178, 29] width 22 height 10
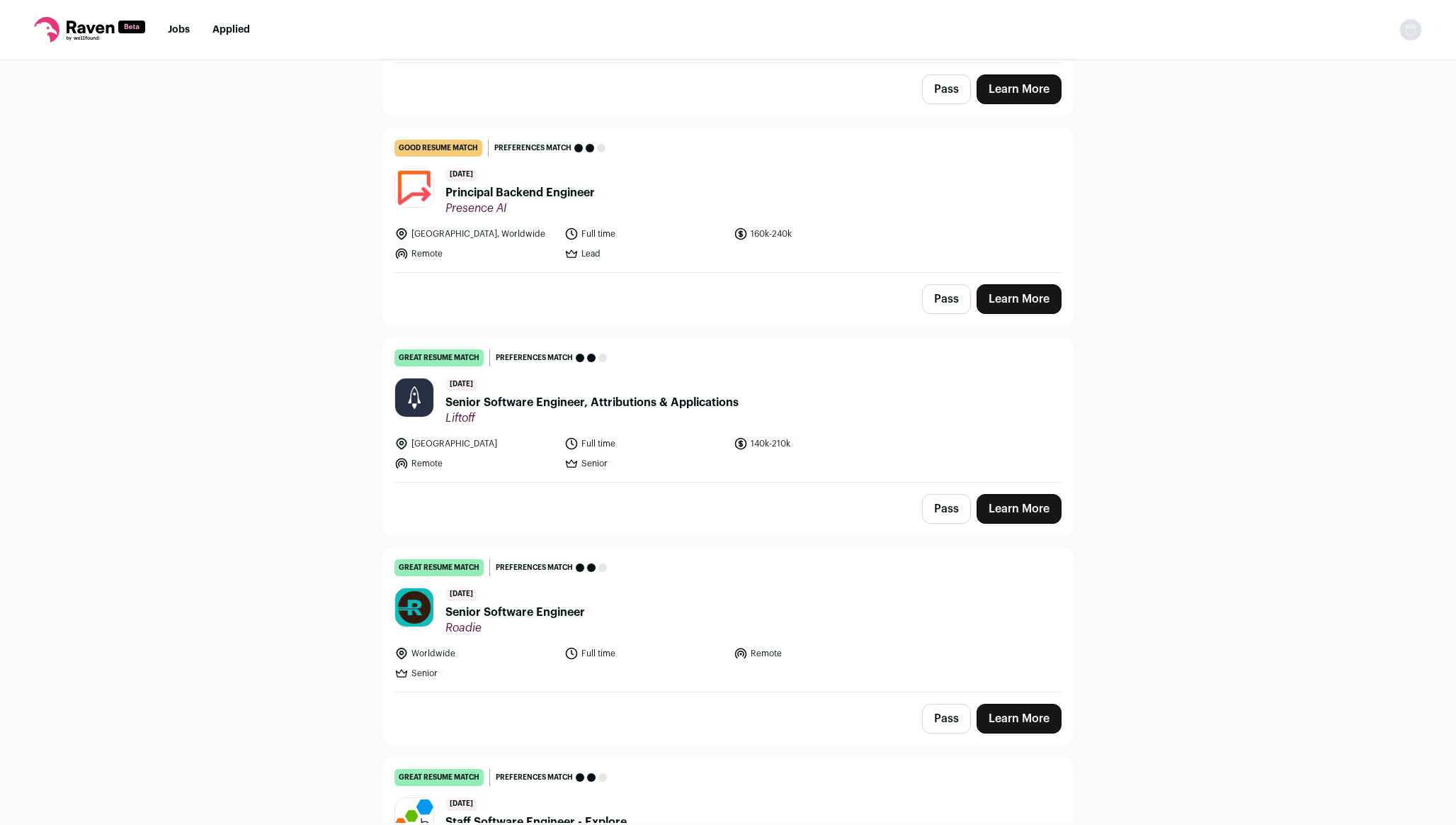
scroll to position [1510, 0]
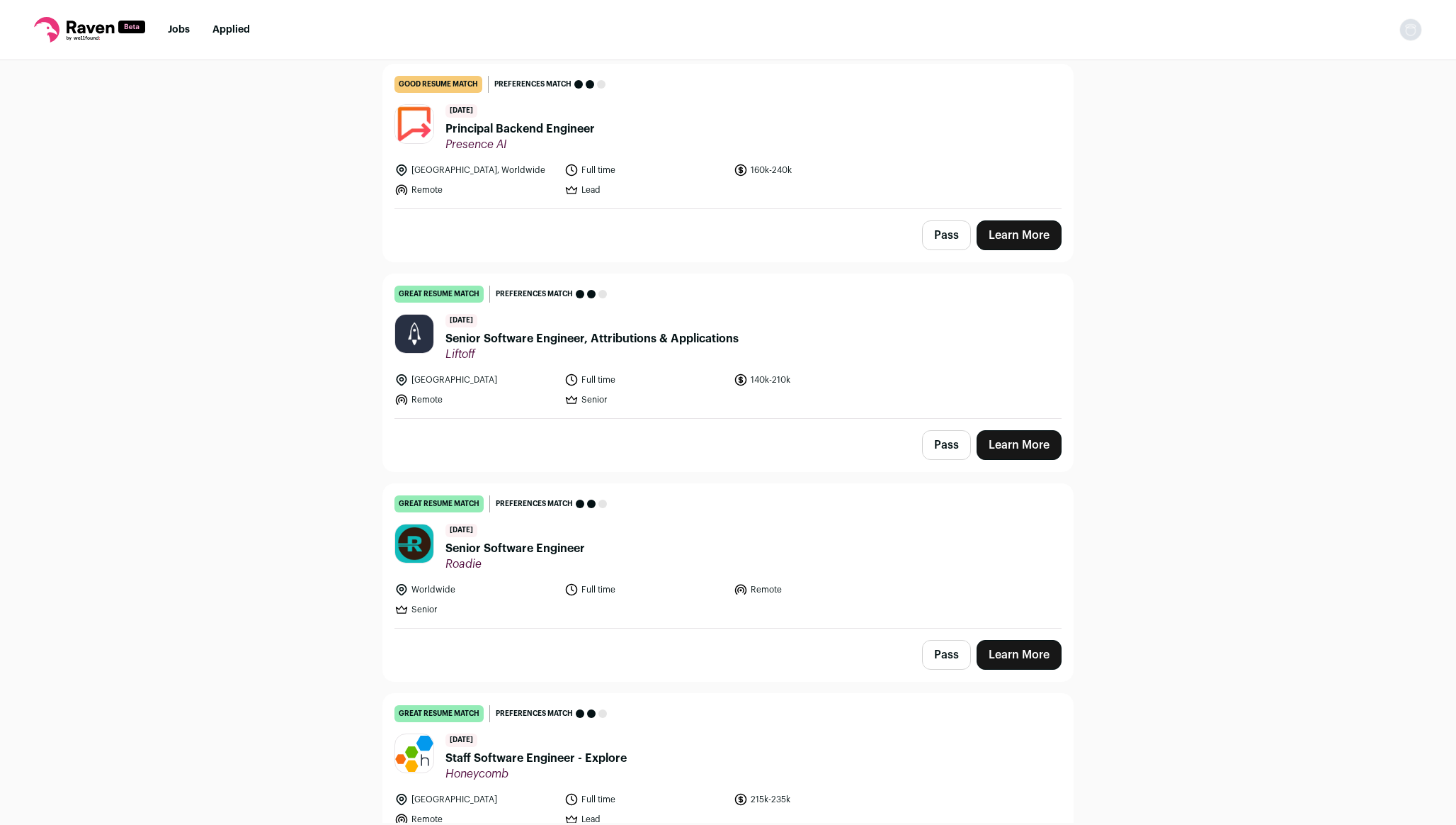
click at [440, 484] on link "great resume match You meet the must-have requirements, the nice-to-have requir…" at bounding box center [728, 556] width 690 height 144
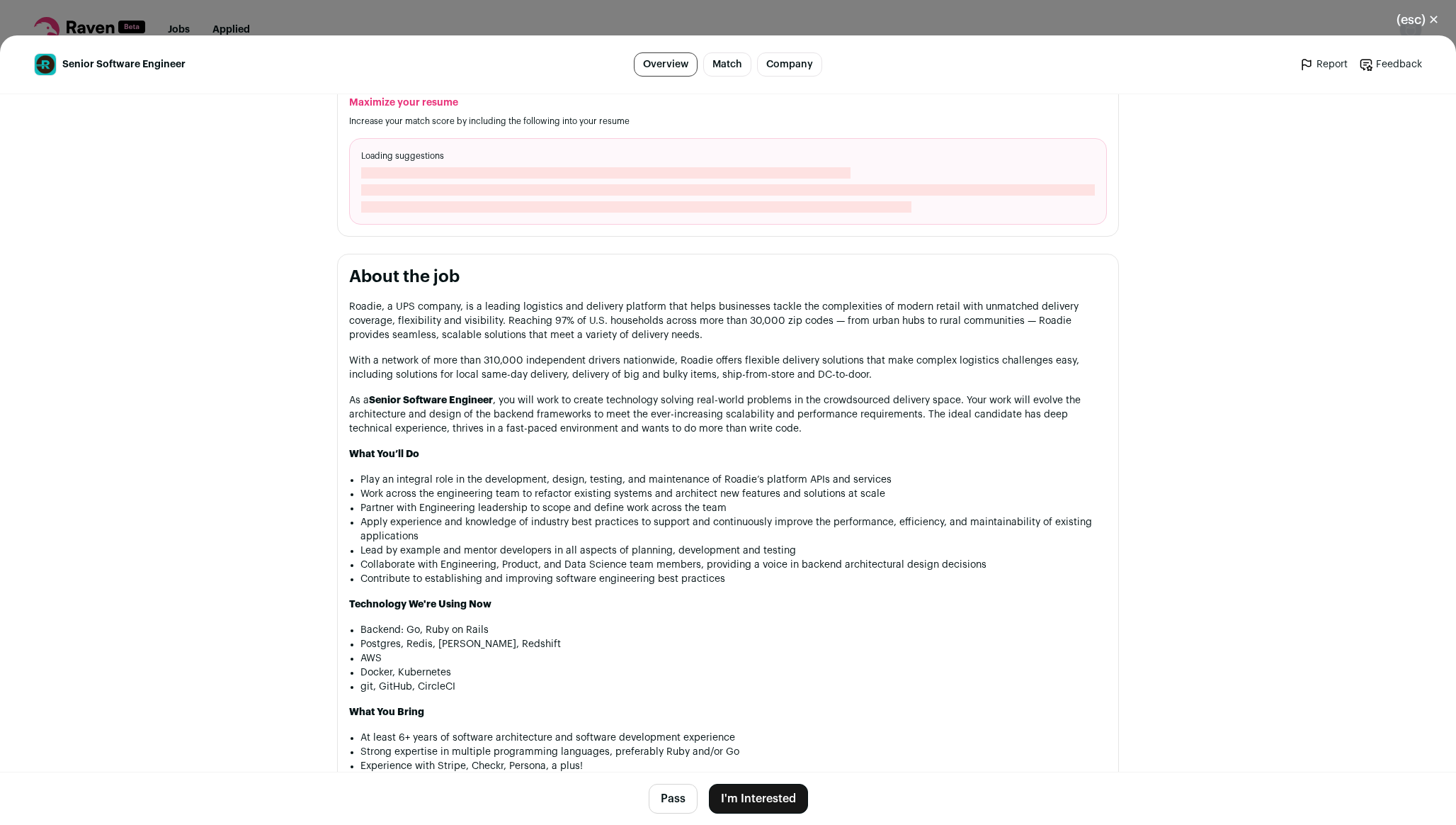
scroll to position [0, 0]
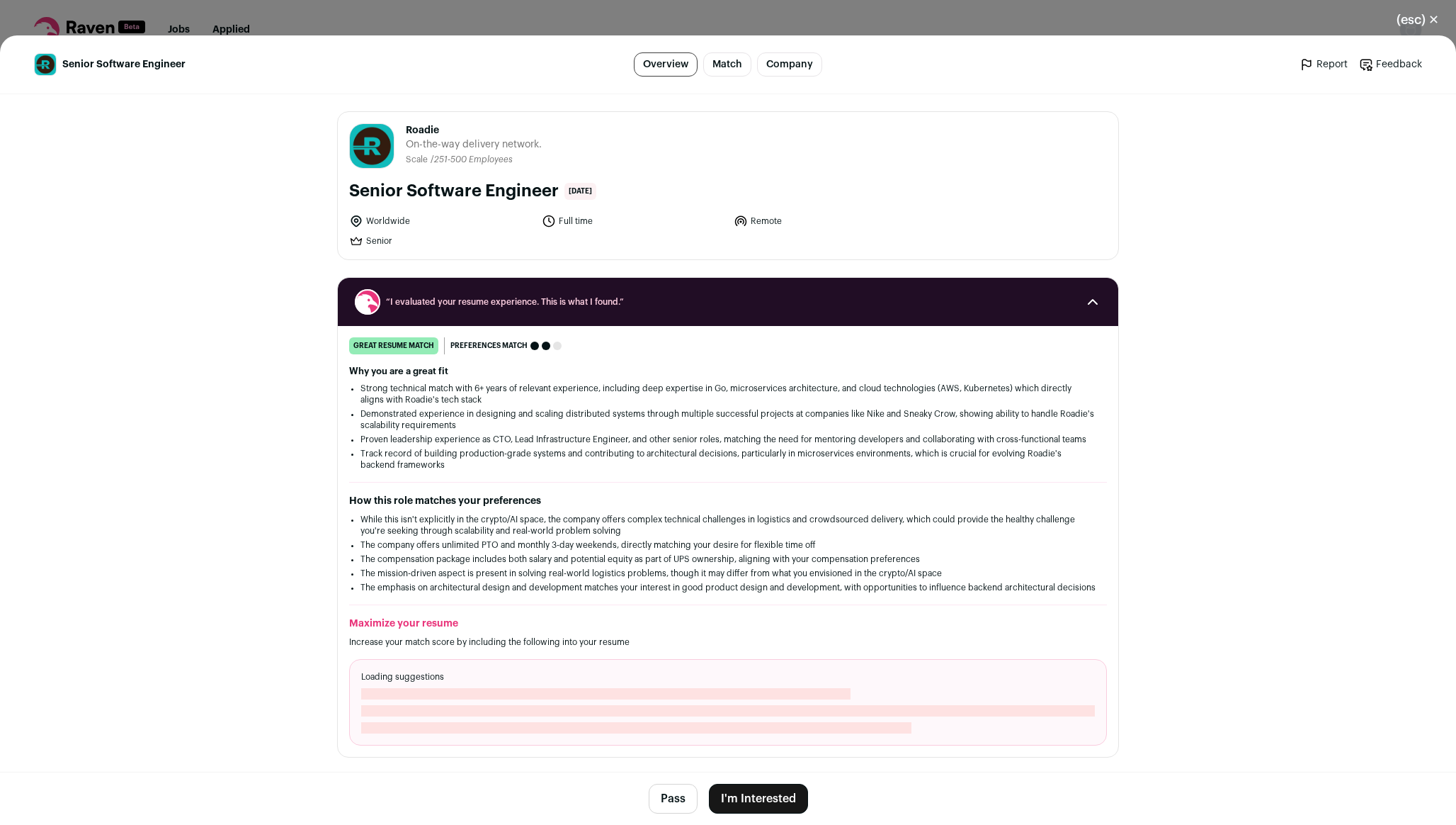
click at [479, 24] on div "(esc) ✕ Senior Software Engineer Overview Match Company Report Feedback Report …" at bounding box center [728, 412] width 1456 height 825
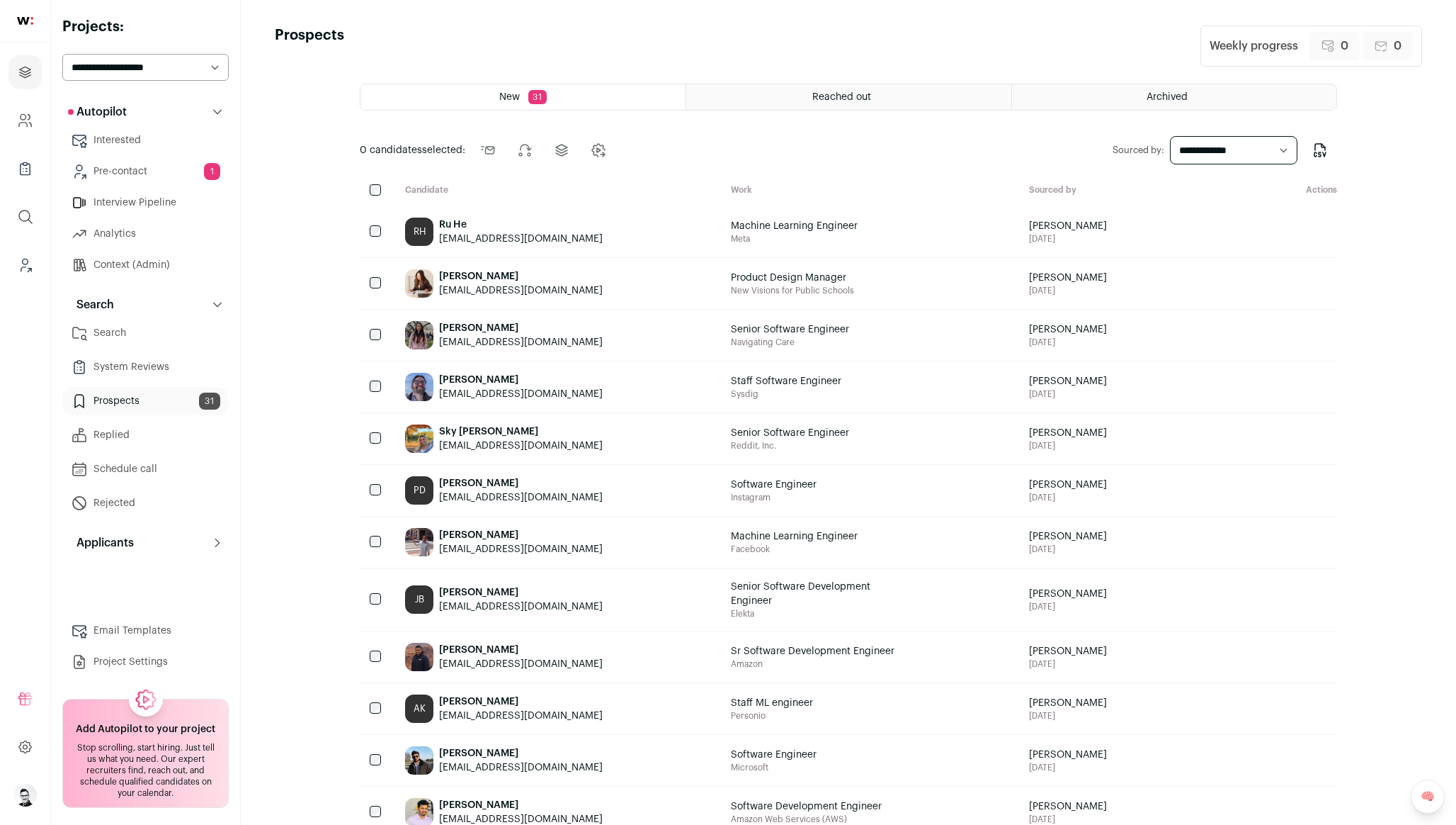
click at [720, 282] on div "Alisa Z. alisazhukova@gmail.com" at bounding box center [556, 283] width 326 height 51
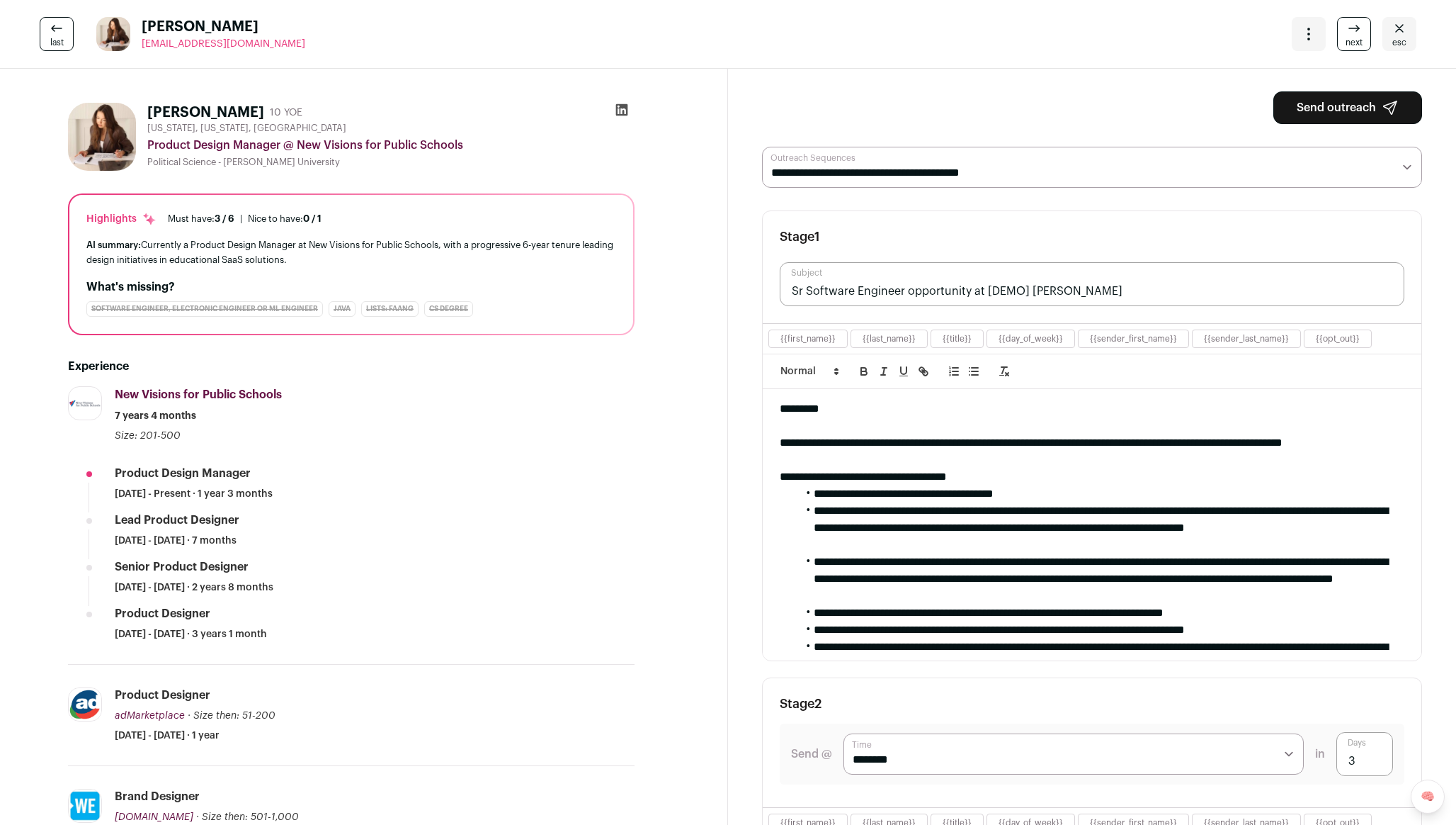
click at [1395, 31] on icon "Close" at bounding box center [1399, 28] width 17 height 17
